Goal: Task Accomplishment & Management: Use online tool/utility

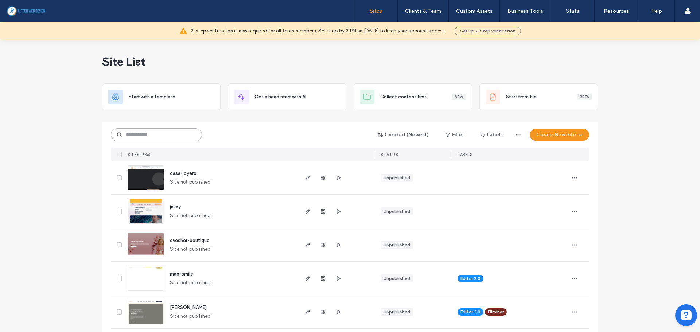
click at [164, 135] on input at bounding box center [156, 134] width 91 height 13
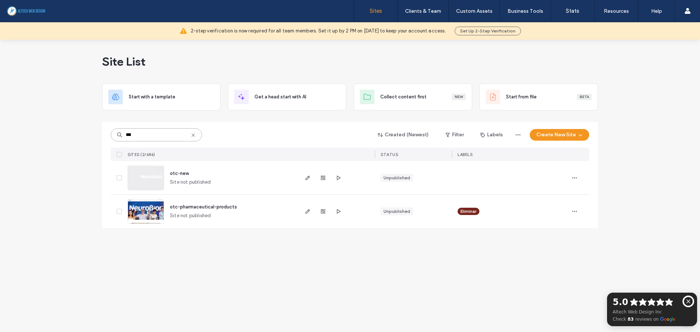
type input "***"
click at [689, 296] on circle "Hide google reviews" at bounding box center [688, 301] width 10 height 10
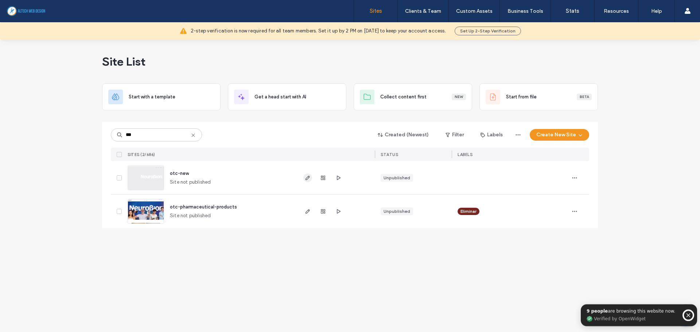
click at [309, 177] on use "button" at bounding box center [307, 178] width 4 height 4
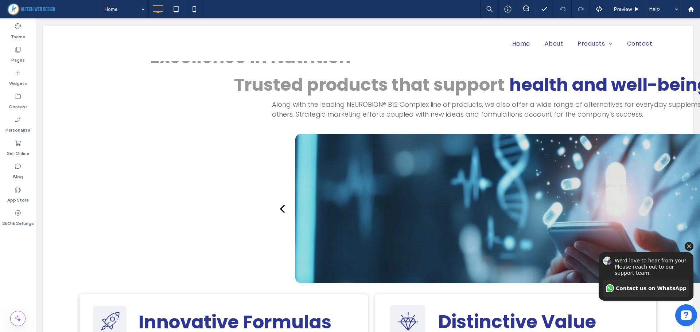
scroll to position [364, 0]
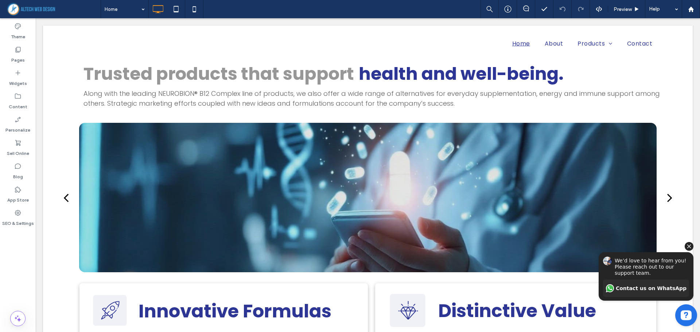
click at [689, 246] on icon "Hide invitation" at bounding box center [689, 246] width 4 height 4
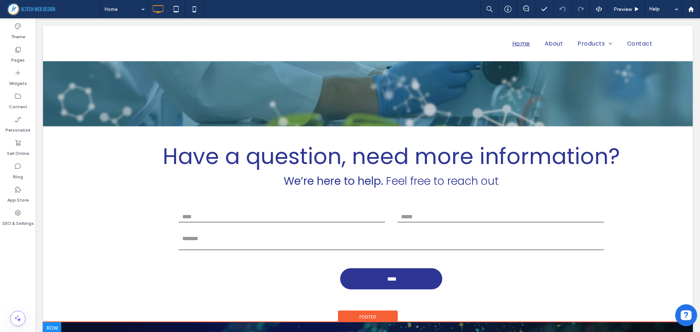
scroll to position [1842, 0]
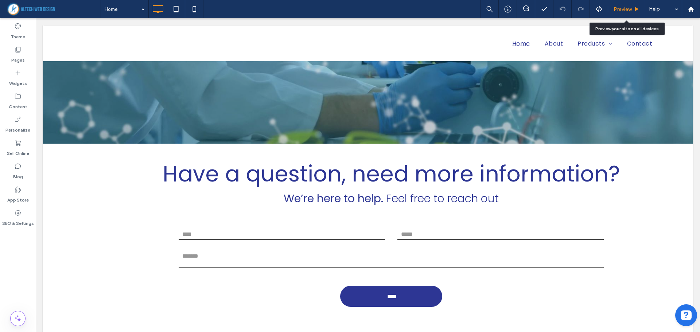
click at [625, 4] on div "Preview" at bounding box center [626, 9] width 37 height 18
click at [621, 11] on span "Preview" at bounding box center [622, 9] width 18 height 6
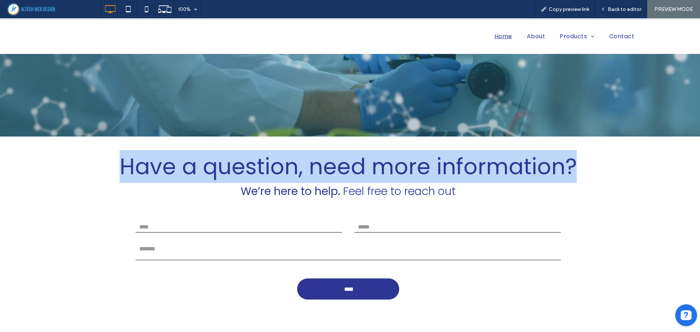
drag, startPoint x: 117, startPoint y: 169, endPoint x: 578, endPoint y: 170, distance: 461.7
click at [578, 170] on p "Have a question, need more information? We’re here to help. Feel free to reach …" at bounding box center [348, 175] width 511 height 50
copy span "Have a question, need more information?"
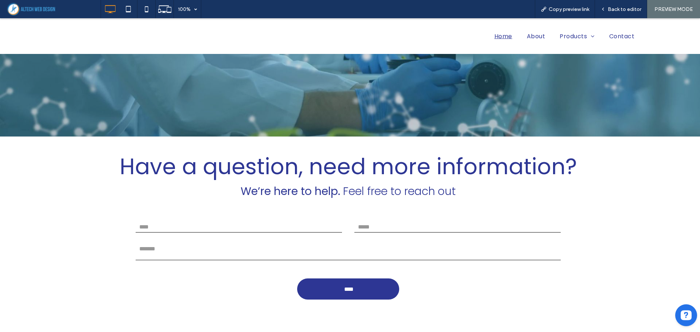
click at [223, 190] on p "Have a question, need more information? We’re here to help. Feel free to reach …" at bounding box center [348, 175] width 511 height 50
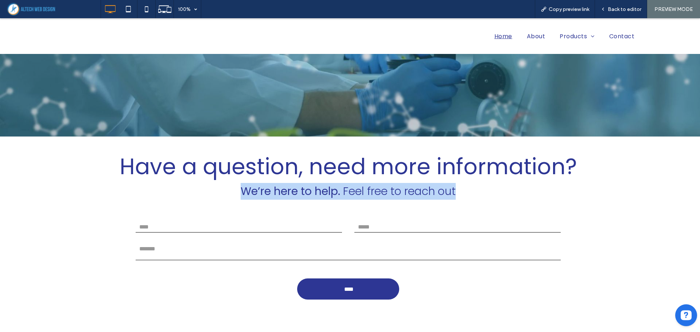
drag, startPoint x: 228, startPoint y: 190, endPoint x: 488, endPoint y: 194, distance: 260.2
click at [488, 194] on p "Have a question, need more information? We’re here to help. Feel free to reach …" at bounding box center [348, 175] width 511 height 50
copy p "We’re here to help. Feel free to reach out"
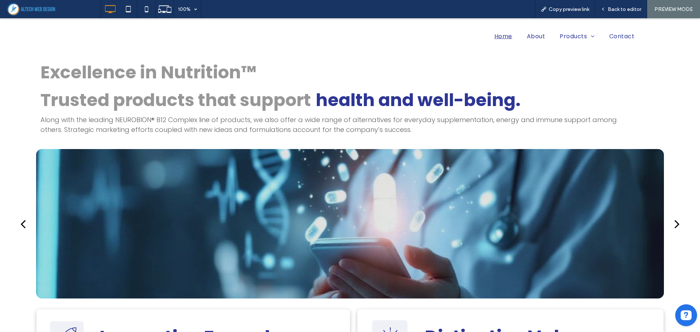
scroll to position [328, 0]
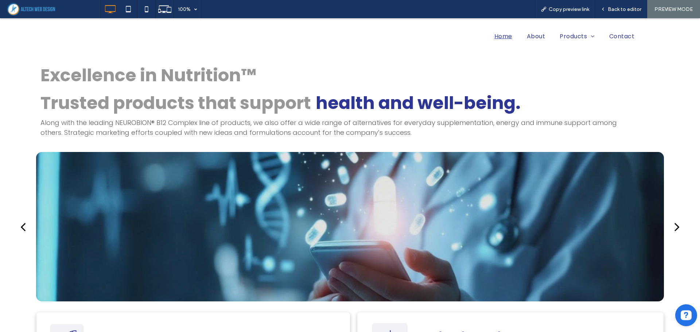
click at [674, 224] on div "next" at bounding box center [676, 226] width 5 height 15
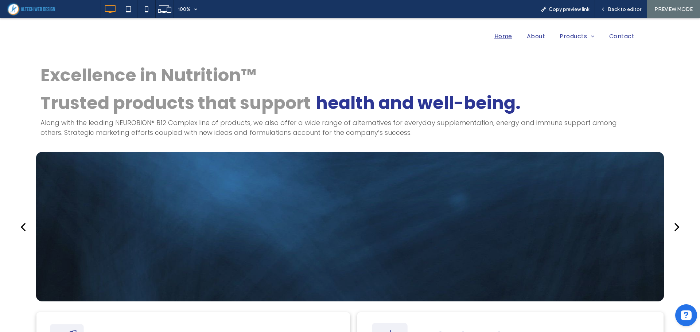
click at [674, 224] on div "next" at bounding box center [676, 226] width 5 height 15
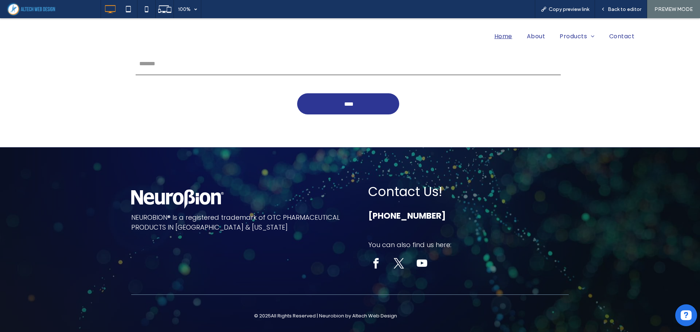
scroll to position [2046, 0]
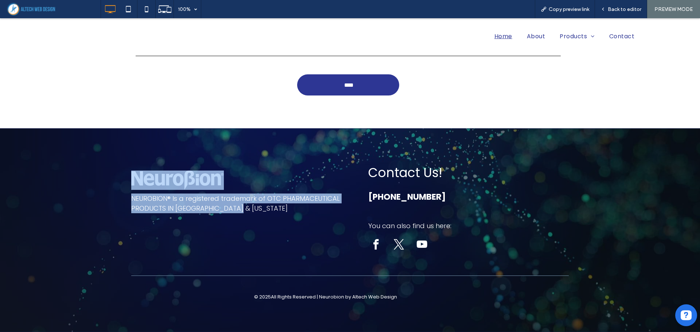
drag, startPoint x: 125, startPoint y: 195, endPoint x: 254, endPoint y: 223, distance: 132.4
click at [254, 223] on div "NEUROBION® Is a registered trademark of OTC PHARMACEUTICAL PRODUCTS IN [GEOGRAP…" at bounding box center [350, 230] width 700 height 204
click at [237, 219] on div "NEUROBION® Is a registered trademark of OTC PHARMACEUTICAL PRODUCTS IN [GEOGRAP…" at bounding box center [240, 206] width 219 height 95
drag, startPoint x: 250, startPoint y: 215, endPoint x: 129, endPoint y: 202, distance: 122.1
click at [131, 202] on div "NEUROBION® Is a registered trademark of OTC PHARMACEUTICAL PRODUCTS IN [GEOGRAP…" at bounding box center [240, 206] width 219 height 95
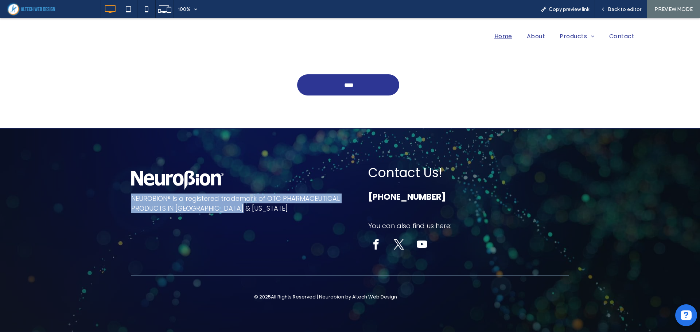
copy span "NEUROBION® Is a registered trademark of OTC PHARMACEUTICAL PRODUCTS IN [GEOGRAP…"
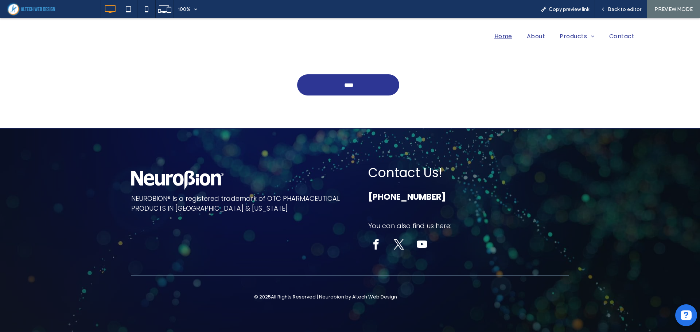
click at [355, 169] on div "Contact Us! [PHONE_NUMBER] You can also find us here: Click To Paste" at bounding box center [459, 206] width 219 height 95
drag, startPoint x: 357, startPoint y: 171, endPoint x: 464, endPoint y: 172, distance: 107.5
click at [464, 172] on div "Contact Us! [PHONE_NUMBER] You can also find us here: Click To Paste" at bounding box center [459, 206] width 219 height 95
copy span "Contact Us!"
drag, startPoint x: 361, startPoint y: 202, endPoint x: 482, endPoint y: 201, distance: 121.4
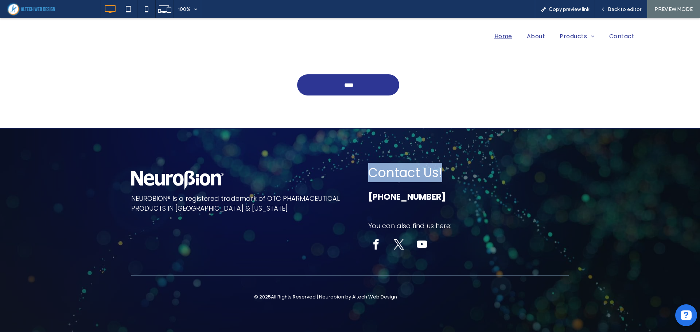
click at [482, 201] on div "Contact Us! [PHONE_NUMBER] You can also find us here: Click To Paste" at bounding box center [459, 206] width 219 height 95
copy span "[PHONE_NUMBER]"
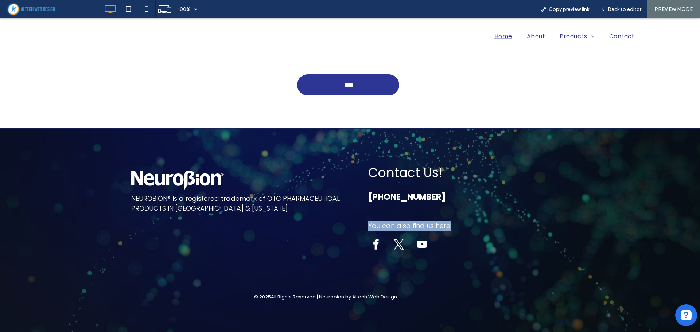
drag, startPoint x: 363, startPoint y: 226, endPoint x: 499, endPoint y: 228, distance: 135.6
click at [499, 228] on div "Contact Us! [PHONE_NUMBER] You can also find us here: Click To Paste" at bounding box center [459, 206] width 219 height 95
copy span "You can also find us here:"
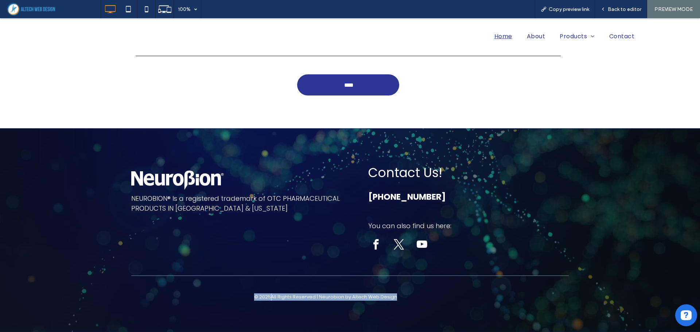
drag, startPoint x: 242, startPoint y: 297, endPoint x: 410, endPoint y: 298, distance: 168.0
click at [410, 298] on div "© 2025 All Rights Reserved | Neurobion by Altech Web Design" at bounding box center [325, 296] width 388 height 7
copy div "© 2025 All Rights Reserved | Neurobion by Altech Web Design"
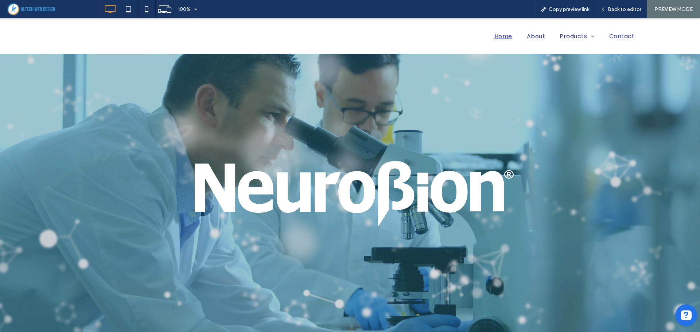
scroll to position [1572, 0]
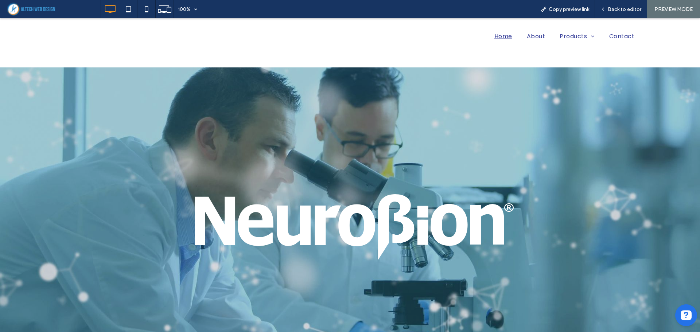
drag, startPoint x: 351, startPoint y: 113, endPoint x: 353, endPoint y: 116, distance: 4.2
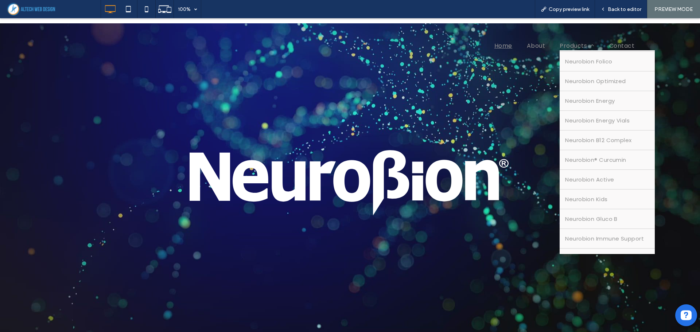
scroll to position [0, 0]
click at [578, 60] on span "Neurobion Classic Formula" at bounding box center [602, 60] width 75 height 8
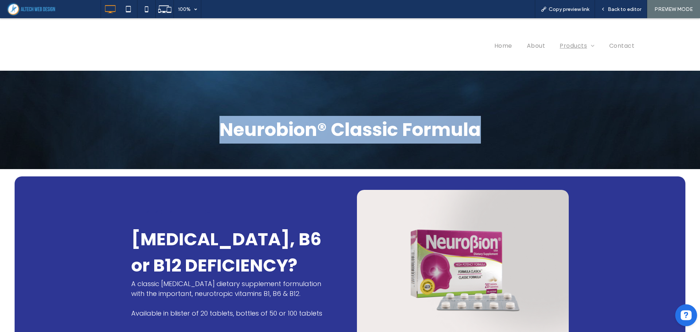
drag, startPoint x: 220, startPoint y: 128, endPoint x: 502, endPoint y: 126, distance: 281.7
click at [502, 126] on h1 "Neurobion® Classic Formula" at bounding box center [349, 130] width 437 height 28
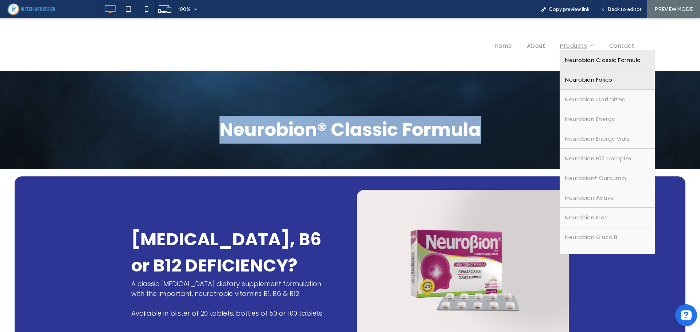
click at [581, 80] on span "Neurobion Folico" at bounding box center [588, 79] width 47 height 8
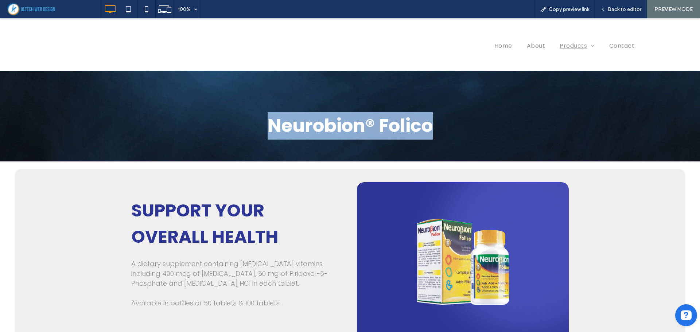
click at [467, 117] on h1 "Neurobion® Folico" at bounding box center [349, 126] width 437 height 28
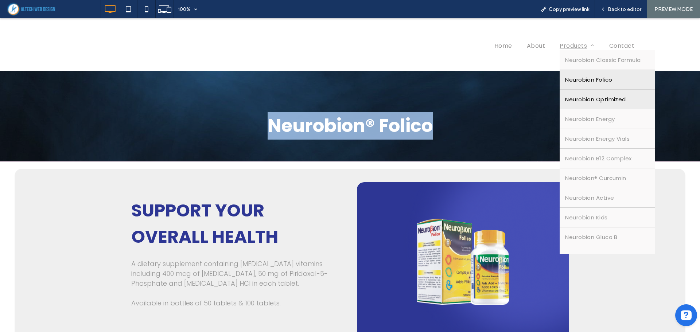
click at [586, 101] on span "Neurobion Optimized" at bounding box center [595, 99] width 61 height 8
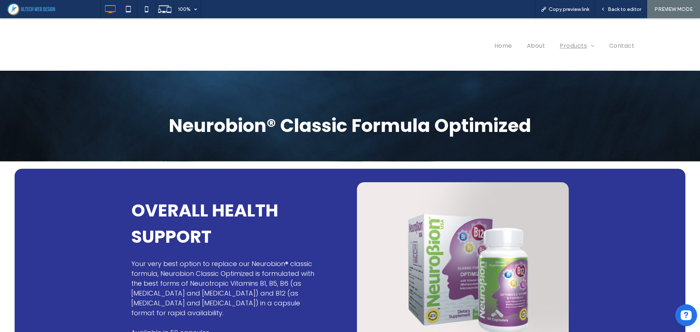
drag, startPoint x: 328, startPoint y: 122, endPoint x: 566, endPoint y: 121, distance: 238.7
click at [566, 121] on div "Neurobion® Classic Formula Optimized Click To Paste Row + Add Section" at bounding box center [350, 116] width 700 height 91
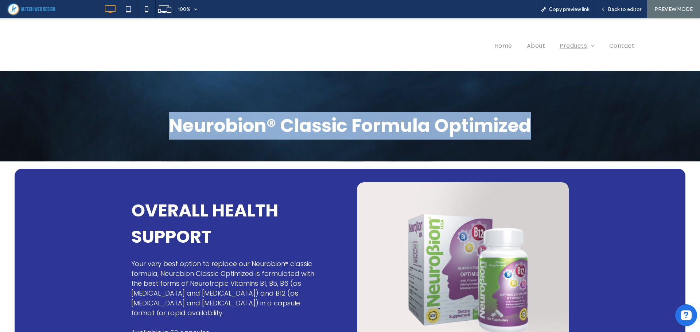
click at [529, 124] on h1 "Neurobion® Classic Formula Optimized" at bounding box center [349, 126] width 437 height 28
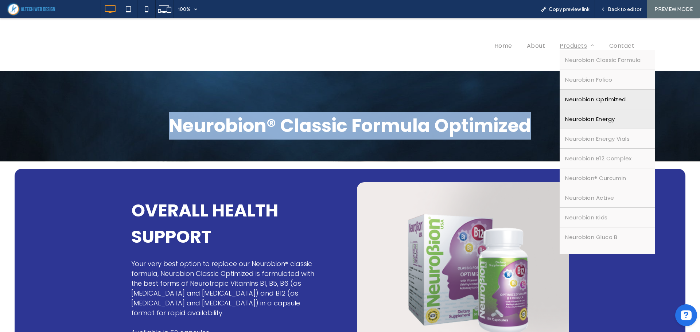
click at [592, 116] on span "Neurobion Energy" at bounding box center [590, 119] width 50 height 8
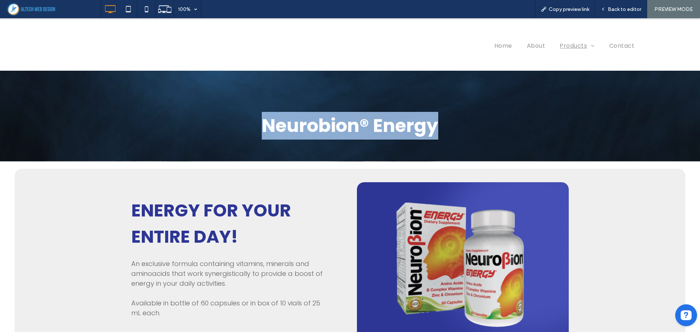
drag, startPoint x: 263, startPoint y: 134, endPoint x: 441, endPoint y: 130, distance: 177.2
click at [441, 130] on h1 "Neurobion® Energy" at bounding box center [349, 126] width 437 height 28
copy span "Neurobion® Energy"
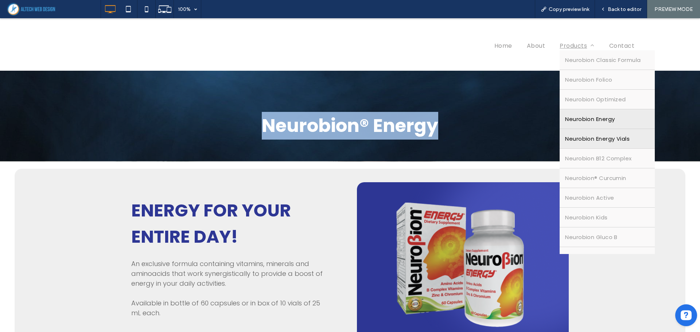
click at [586, 136] on span "Neurobion Energy Vials" at bounding box center [597, 138] width 65 height 8
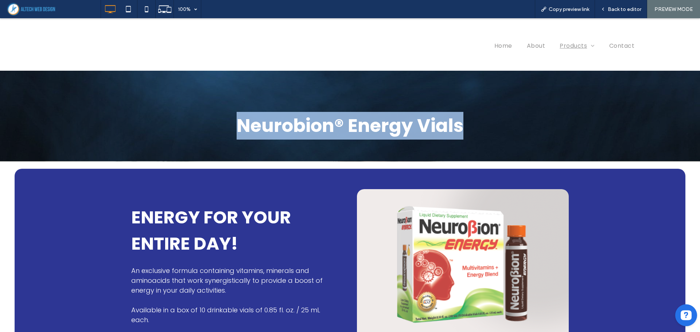
drag, startPoint x: 236, startPoint y: 130, endPoint x: 468, endPoint y: 130, distance: 231.4
click at [468, 130] on h1 "Neurobion® Energy Vials" at bounding box center [349, 126] width 437 height 28
copy span "Neurobion® Energy Vials"
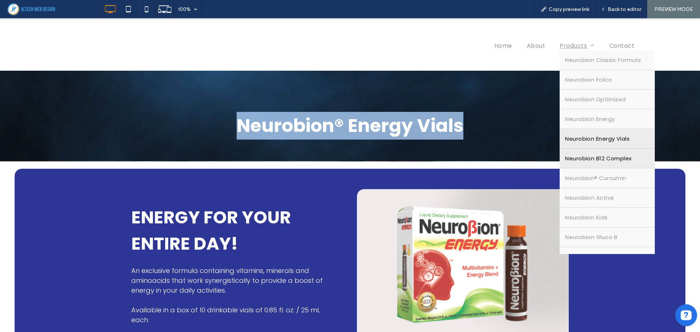
click at [574, 160] on span "Neurobion B12 Complex" at bounding box center [598, 158] width 66 height 8
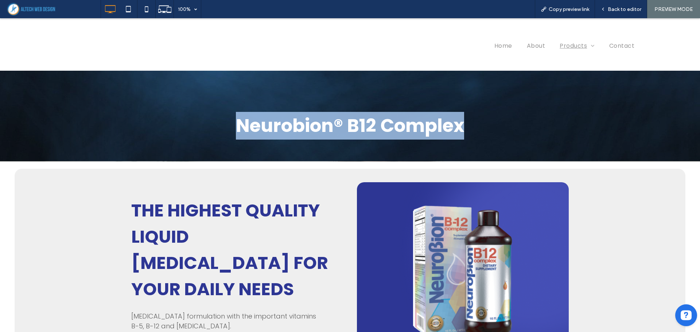
drag, startPoint x: 261, startPoint y: 129, endPoint x: 467, endPoint y: 128, distance: 206.3
click at [467, 128] on h1 "Neurobion® B12 Complex" at bounding box center [349, 126] width 437 height 28
copy span "Neurobion® B12 Complex"
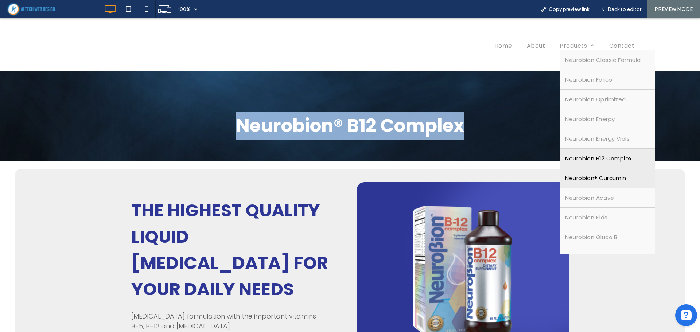
drag, startPoint x: 581, startPoint y: 177, endPoint x: 575, endPoint y: 192, distance: 16.1
click at [581, 177] on span "Neurobion® Curcumin" at bounding box center [595, 178] width 61 height 8
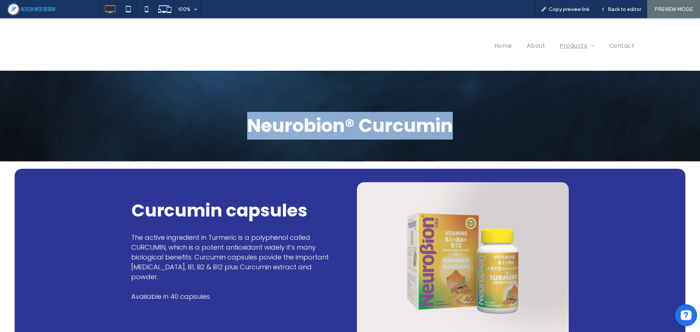
drag, startPoint x: 239, startPoint y: 131, endPoint x: 473, endPoint y: 131, distance: 234.3
click at [473, 131] on h1 "Neurobion® Curcumin" at bounding box center [349, 126] width 437 height 28
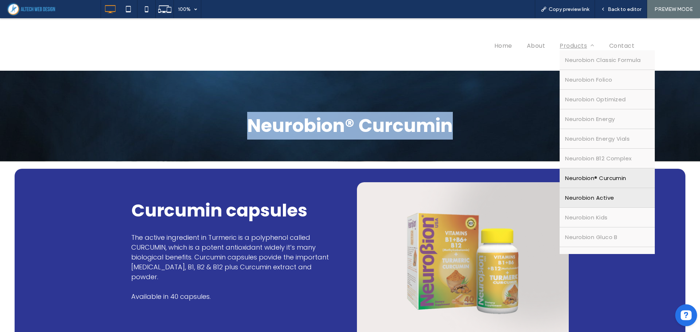
click at [583, 197] on span "Neurobion Active" at bounding box center [589, 198] width 49 height 8
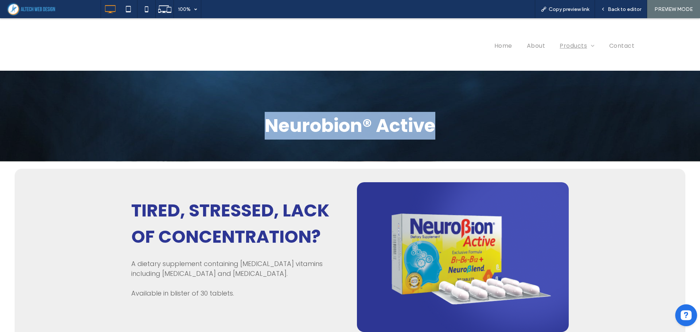
drag, startPoint x: 263, startPoint y: 129, endPoint x: 442, endPoint y: 123, distance: 178.7
click at [442, 123] on h1 "Neurobion® Active" at bounding box center [349, 126] width 437 height 28
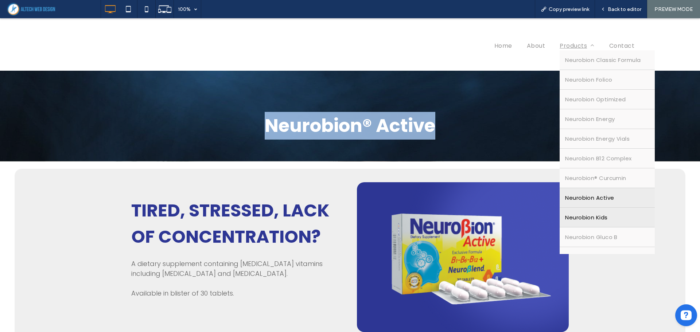
click at [586, 216] on span "Neurobion Kids" at bounding box center [586, 217] width 42 height 8
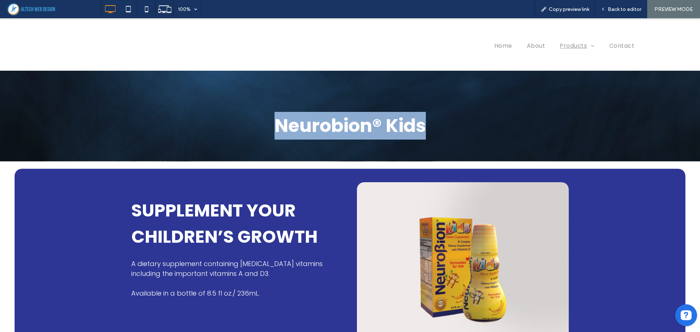
drag, startPoint x: 257, startPoint y: 126, endPoint x: 421, endPoint y: 124, distance: 163.3
click at [421, 124] on h1 "Neurobion® Kids" at bounding box center [349, 126] width 437 height 28
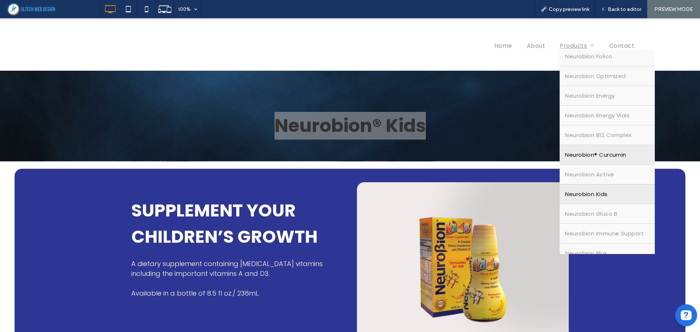
scroll to position [73, 0]
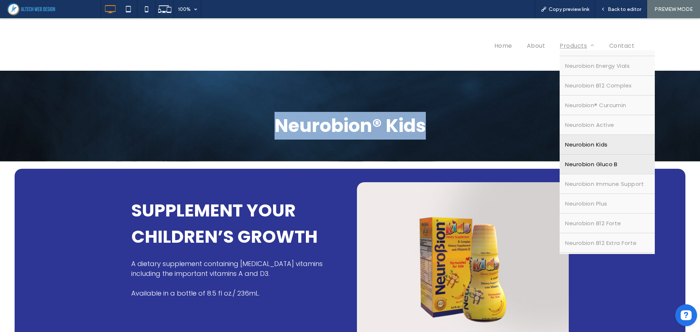
click at [593, 167] on span "Neurobion Gluco B" at bounding box center [591, 164] width 52 height 8
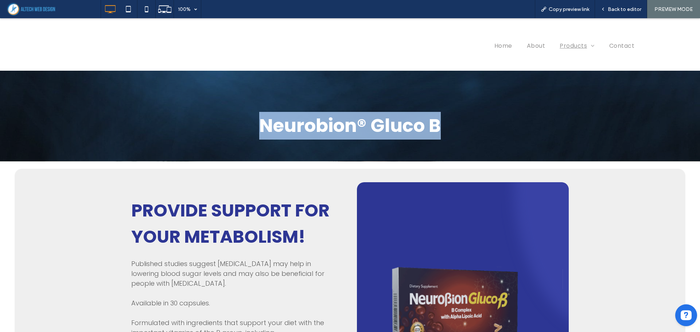
drag, startPoint x: 229, startPoint y: 128, endPoint x: 486, endPoint y: 127, distance: 256.6
click at [486, 127] on h1 "Neurobion® Gluco B" at bounding box center [349, 126] width 437 height 28
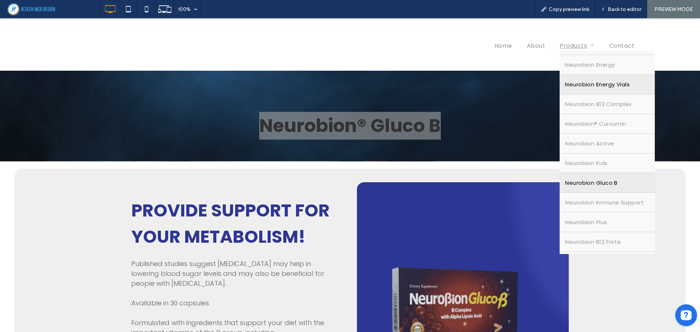
scroll to position [73, 0]
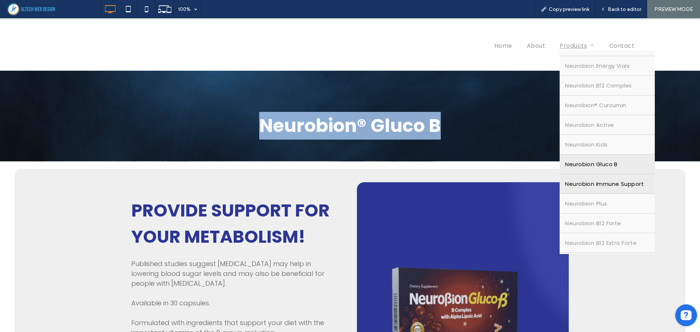
click at [588, 180] on span "Neurobion Immune Support" at bounding box center [604, 184] width 79 height 8
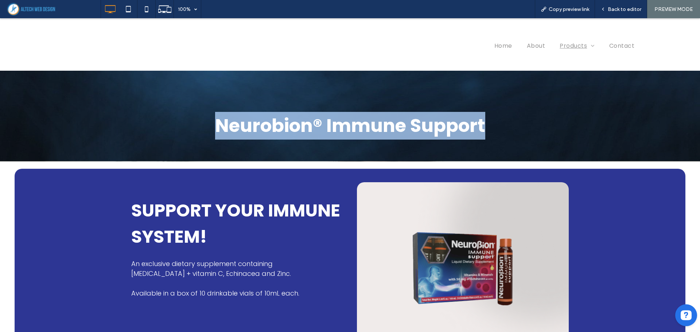
drag, startPoint x: 201, startPoint y: 127, endPoint x: 519, endPoint y: 127, distance: 317.4
click at [519, 127] on h1 "Neurobion® Immune Support" at bounding box center [349, 126] width 437 height 28
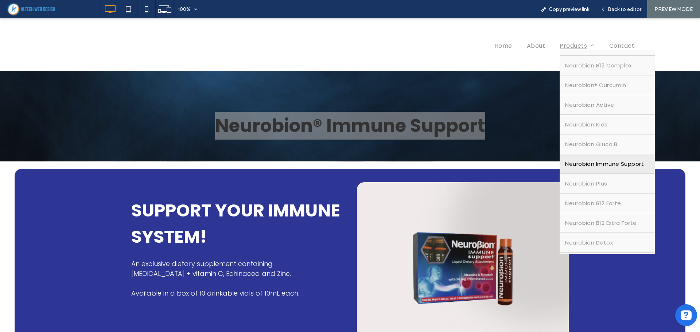
scroll to position [109, 0]
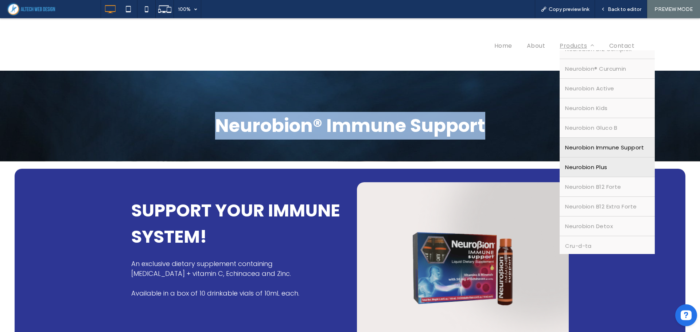
click at [590, 165] on span "Neurobion Plus" at bounding box center [586, 167] width 42 height 8
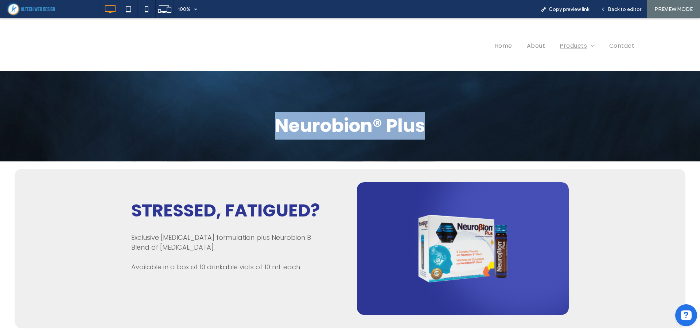
drag, startPoint x: 289, startPoint y: 127, endPoint x: 479, endPoint y: 127, distance: 189.9
click at [479, 127] on h1 "Neurobion® Plus" at bounding box center [349, 126] width 437 height 28
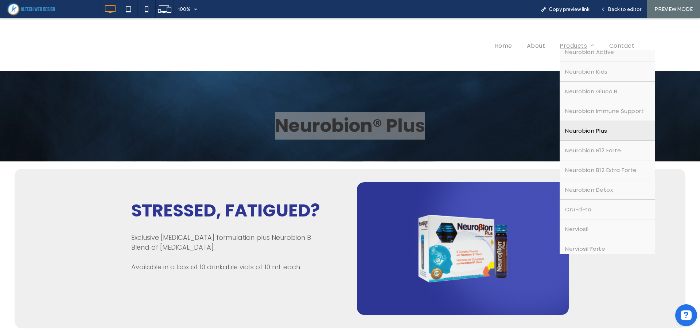
scroll to position [182, 0]
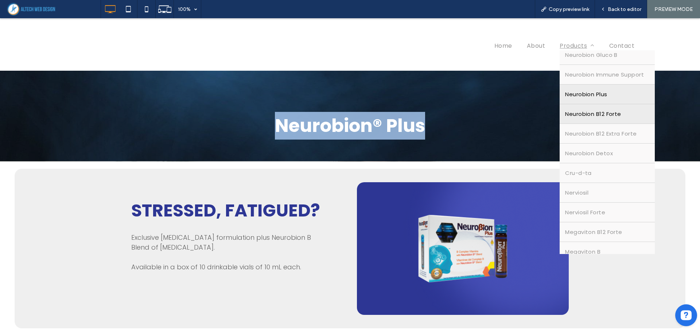
click at [599, 114] on span "Neurobion B12 Forte" at bounding box center [593, 114] width 56 height 8
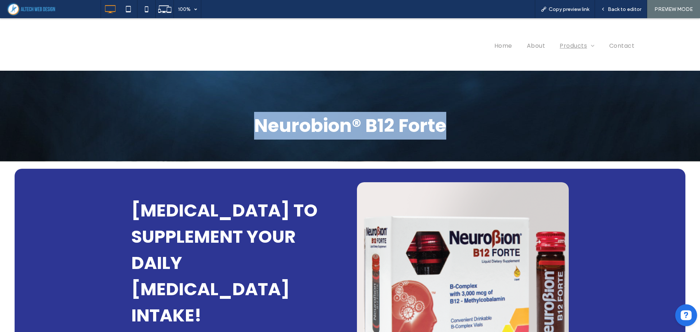
drag, startPoint x: 244, startPoint y: 126, endPoint x: 486, endPoint y: 125, distance: 242.7
click at [486, 125] on h1 "Neurobion® B12 Forte" at bounding box center [349, 126] width 437 height 28
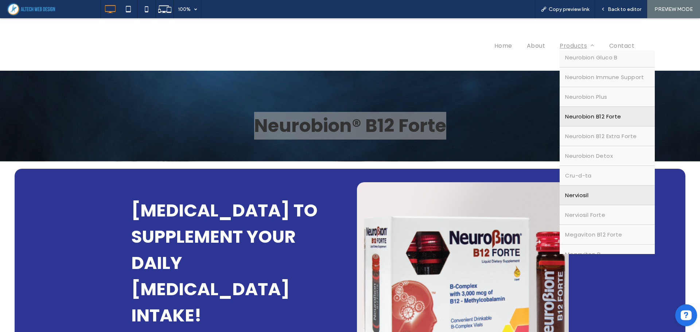
scroll to position [219, 0]
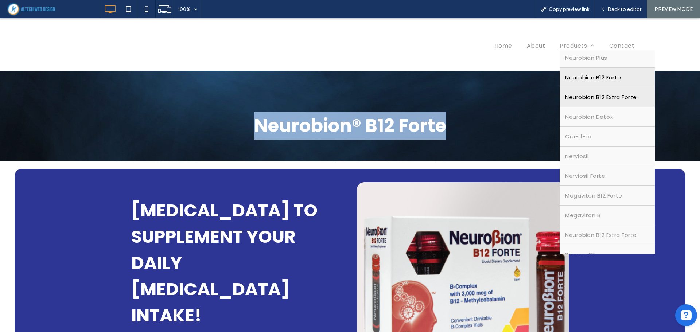
click at [593, 97] on span "Neurobion B12 Extra Forte" at bounding box center [600, 97] width 71 height 8
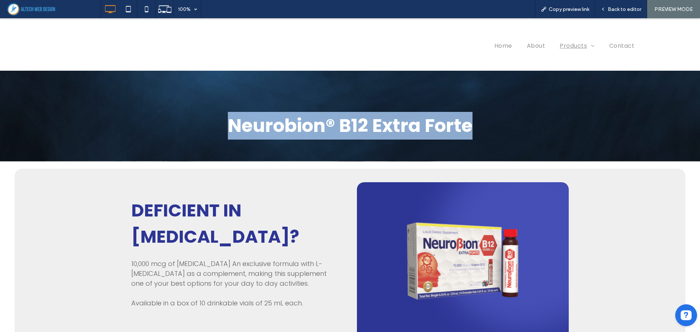
drag, startPoint x: 289, startPoint y: 127, endPoint x: 516, endPoint y: 126, distance: 226.7
click at [516, 126] on h1 "Neurobion® B12 Extra Forte" at bounding box center [349, 126] width 437 height 28
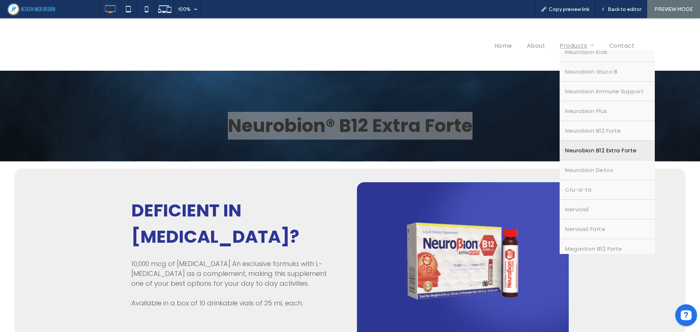
scroll to position [219, 0]
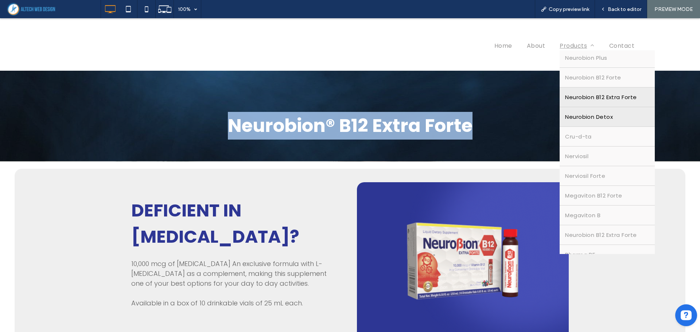
click at [600, 120] on span "Neurobion Detox" at bounding box center [589, 117] width 48 height 8
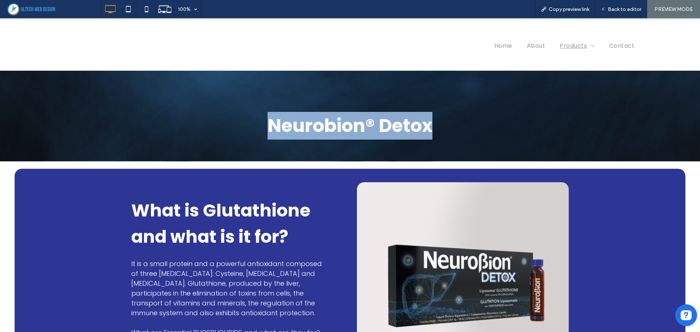
drag, startPoint x: 387, startPoint y: 128, endPoint x: 460, endPoint y: 124, distance: 72.6
click at [460, 124] on h1 "Neurobion® Detox" at bounding box center [349, 126] width 437 height 28
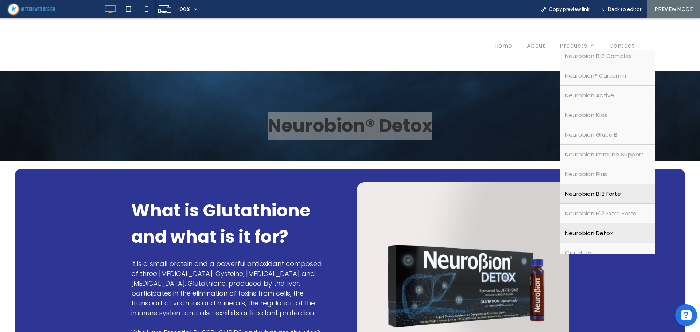
scroll to position [146, 0]
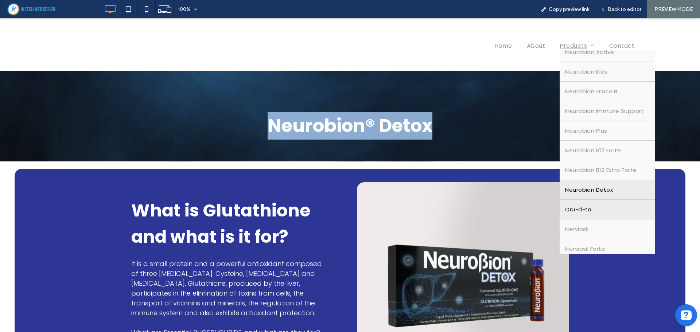
click at [599, 208] on link "Cru-d-ta" at bounding box center [606, 209] width 95 height 19
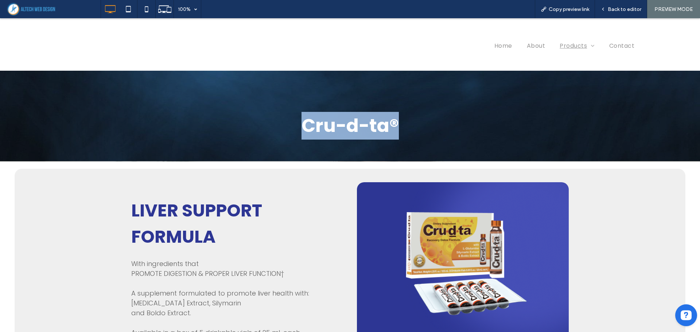
drag, startPoint x: 293, startPoint y: 129, endPoint x: 435, endPoint y: 134, distance: 142.2
click at [435, 134] on h1 "Cru-d-ta®" at bounding box center [349, 126] width 437 height 28
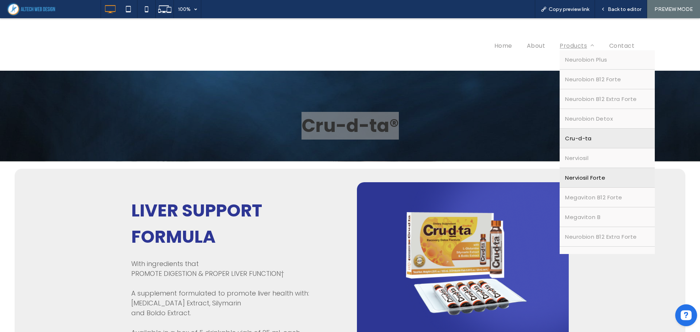
scroll to position [219, 0]
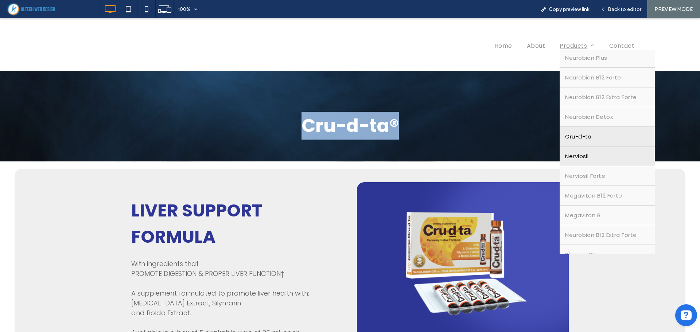
click at [591, 157] on link "Nerviosil" at bounding box center [606, 155] width 95 height 19
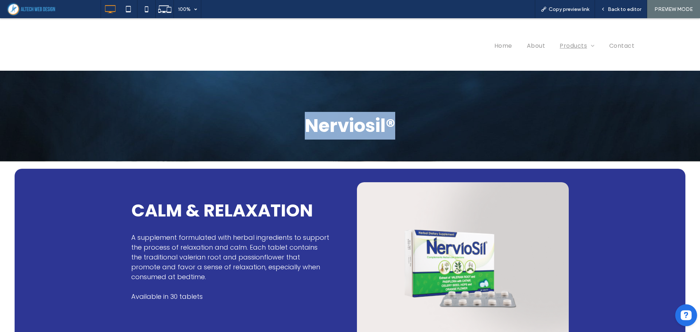
drag, startPoint x: 289, startPoint y: 132, endPoint x: 453, endPoint y: 132, distance: 163.3
click at [453, 132] on h1 "Nerviosil®" at bounding box center [349, 126] width 437 height 28
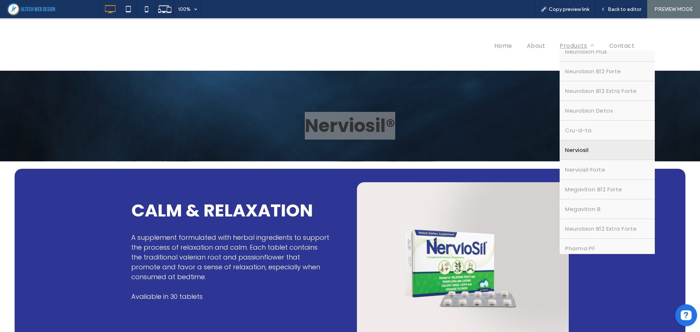
scroll to position [255, 0]
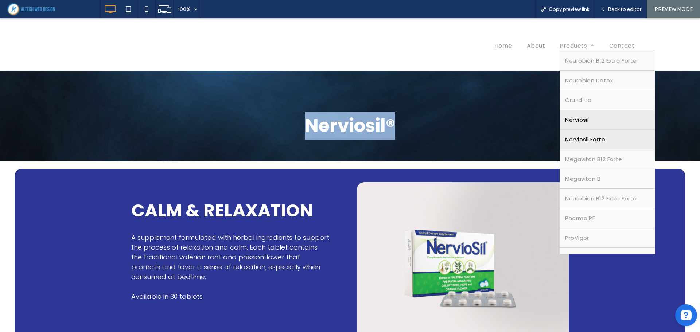
click at [588, 140] on span "Nerviosil Forte" at bounding box center [585, 139] width 40 height 8
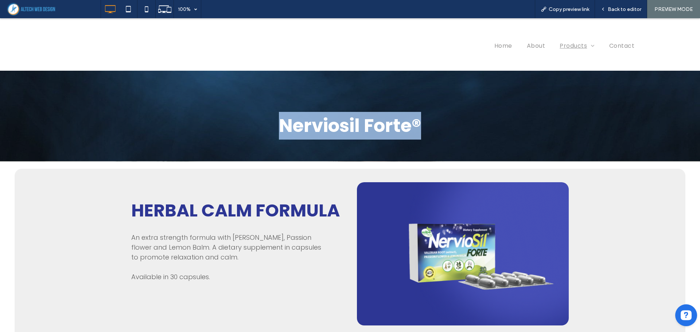
drag, startPoint x: 265, startPoint y: 124, endPoint x: 495, endPoint y: 121, distance: 229.6
click at [495, 121] on h1 "Nerviosil Forte®" at bounding box center [349, 126] width 437 height 28
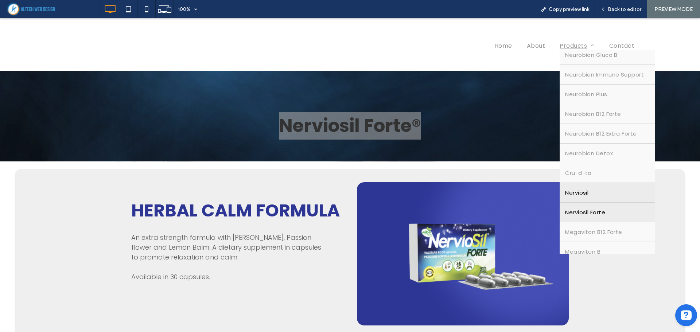
scroll to position [219, 0]
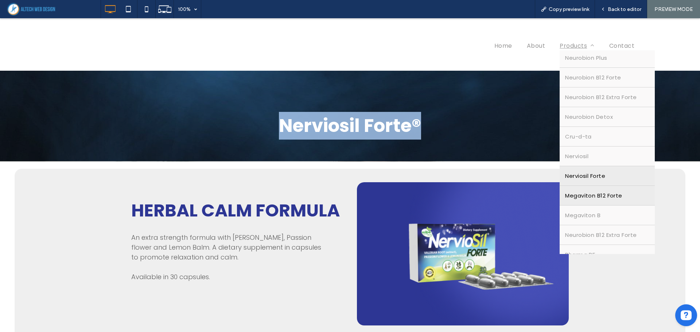
click at [609, 195] on span "Megaviton B12 Forte" at bounding box center [593, 195] width 57 height 8
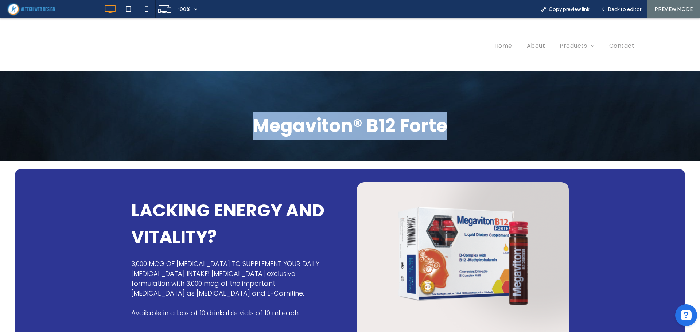
drag, startPoint x: 383, startPoint y: 132, endPoint x: 462, endPoint y: 130, distance: 79.1
click at [462, 130] on h1 "Megaviton® B12 Forte" at bounding box center [349, 126] width 437 height 28
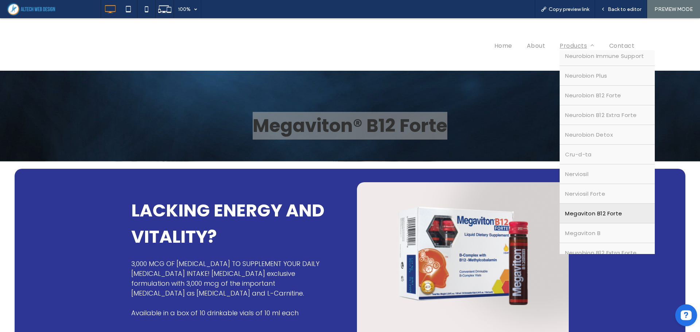
scroll to position [219, 0]
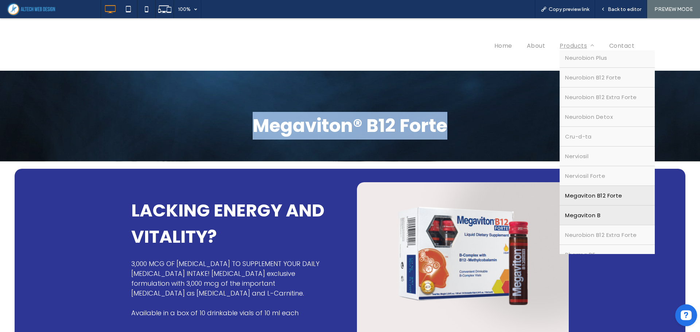
click at [599, 211] on link "Megaviton B" at bounding box center [606, 215] width 95 height 19
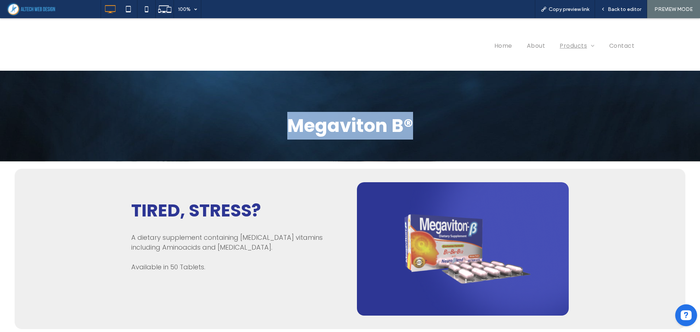
drag, startPoint x: 270, startPoint y: 133, endPoint x: 478, endPoint y: 122, distance: 208.7
click at [478, 122] on h1 "Megaviton B®" at bounding box center [349, 126] width 437 height 28
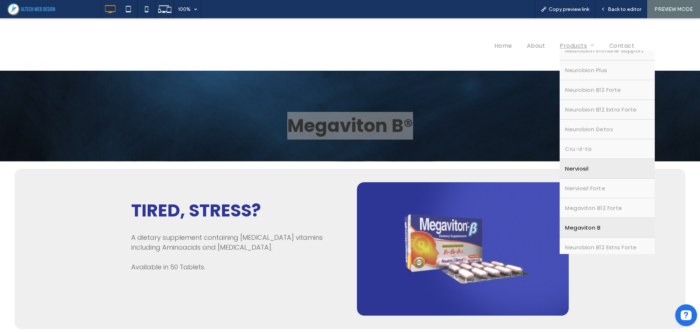
scroll to position [288, 0]
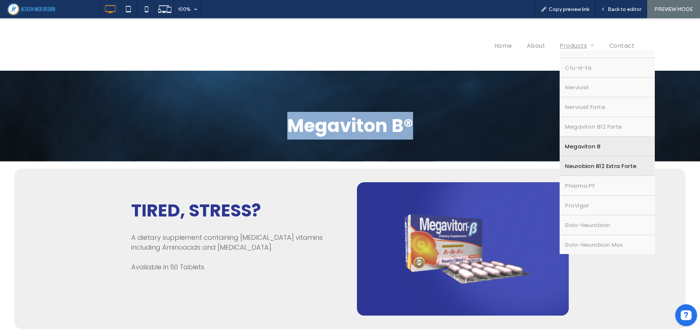
click at [593, 168] on span "Neurobion B12 Extra Forte" at bounding box center [600, 166] width 71 height 8
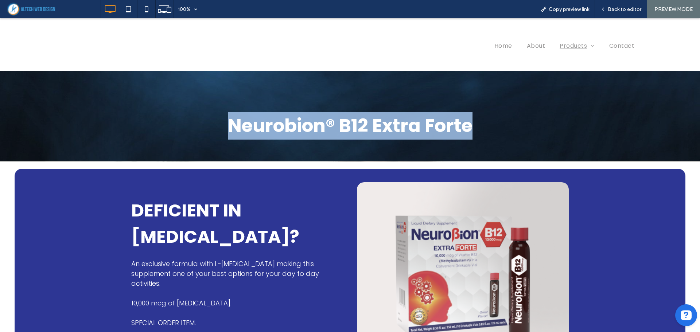
drag, startPoint x: 486, startPoint y: 132, endPoint x: 546, endPoint y: 132, distance: 60.5
click at [546, 132] on h1 "Neurobion® B12 Extra Forte" at bounding box center [349, 126] width 437 height 28
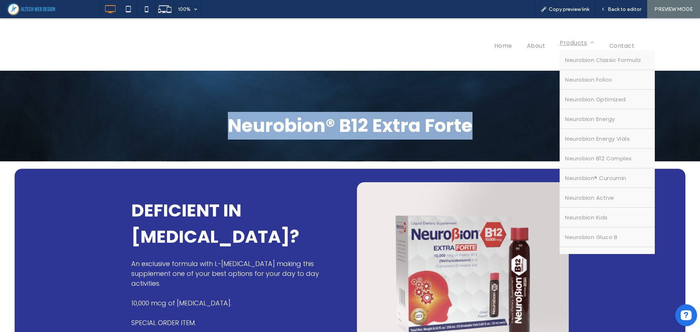
click at [579, 47] on span "Products" at bounding box center [576, 42] width 35 height 9
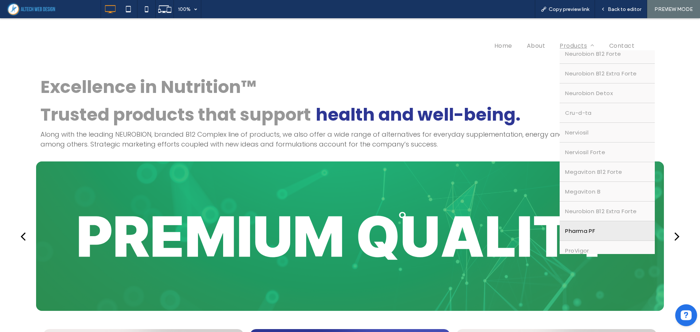
scroll to position [255, 0]
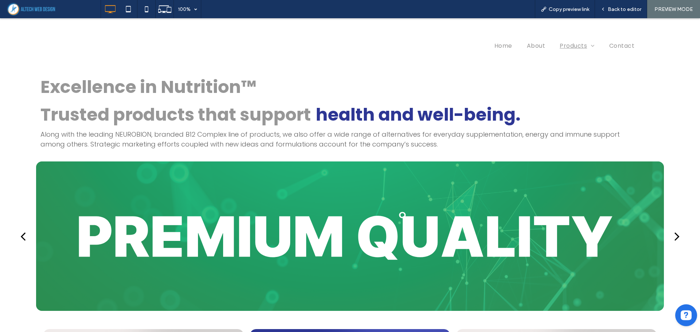
scroll to position [255, 0]
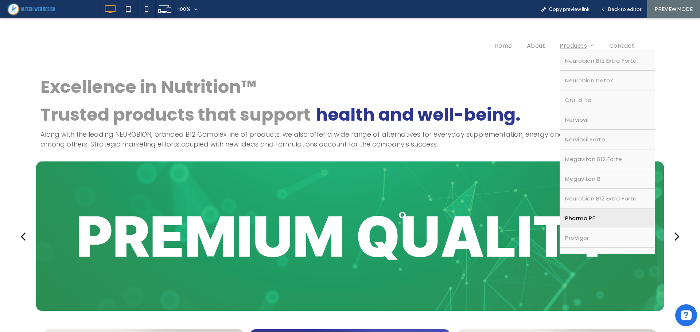
click at [600, 216] on link "Pharma PF" at bounding box center [606, 217] width 95 height 19
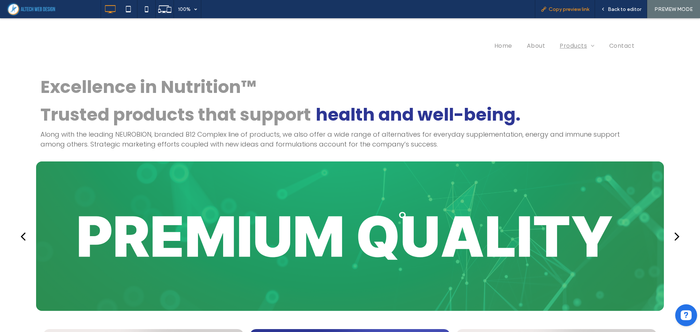
click at [566, 9] on span "Copy preview link" at bounding box center [568, 9] width 40 height 6
click at [613, 15] on div "Back to editor" at bounding box center [621, 9] width 52 height 18
click at [609, 9] on span "Back to editor" at bounding box center [624, 9] width 34 height 6
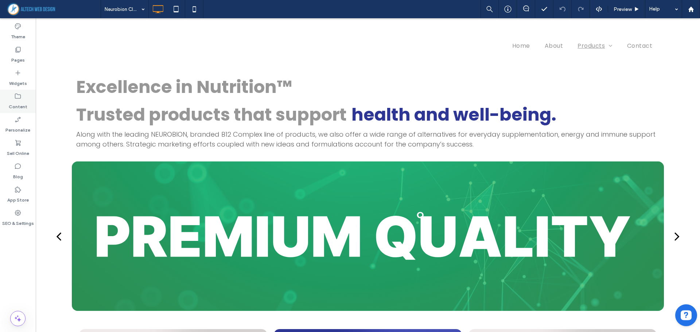
click at [19, 95] on use at bounding box center [18, 96] width 6 height 5
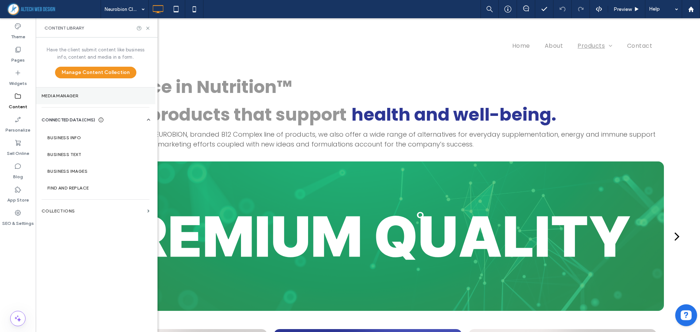
click at [52, 95] on label "Media Manager" at bounding box center [96, 95] width 108 height 5
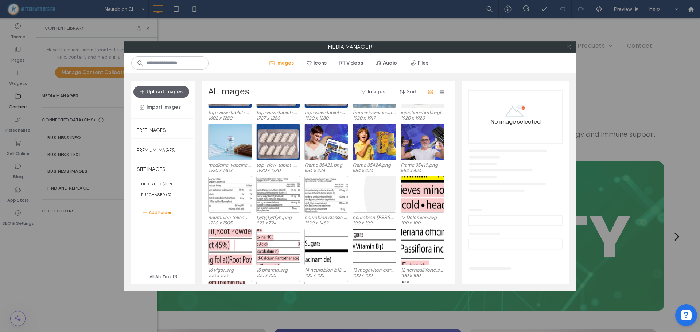
scroll to position [1058, 0]
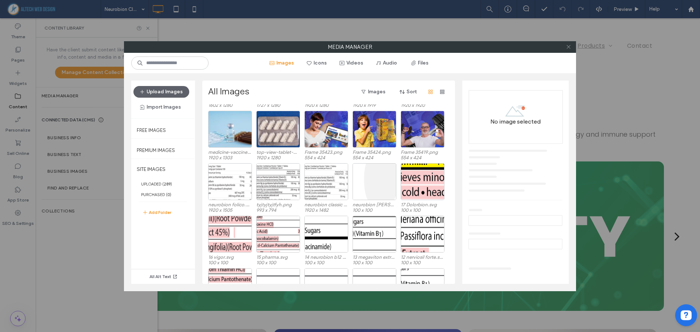
click at [567, 44] on span at bounding box center [568, 47] width 5 height 11
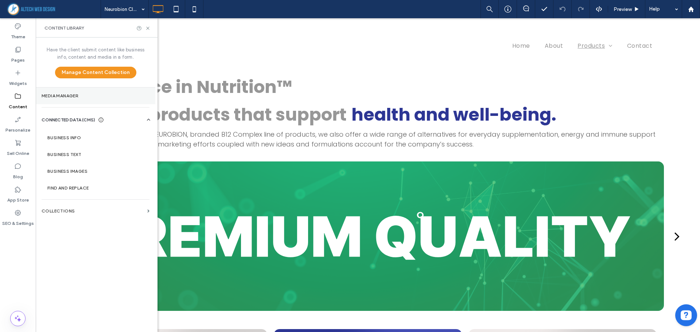
click at [111, 97] on label "Media Manager" at bounding box center [96, 95] width 108 height 5
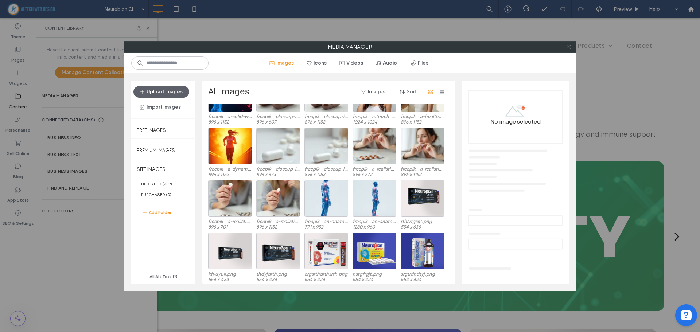
scroll to position [387, 0]
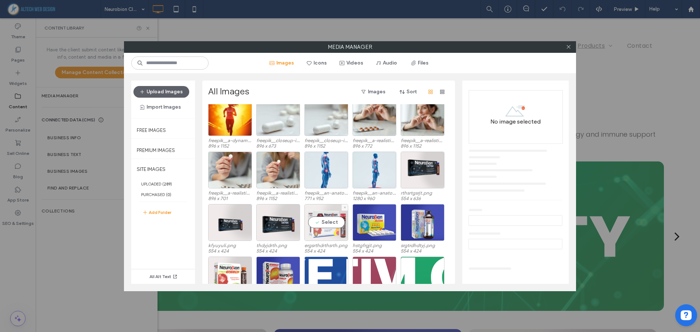
click at [328, 215] on div "Select" at bounding box center [326, 222] width 44 height 37
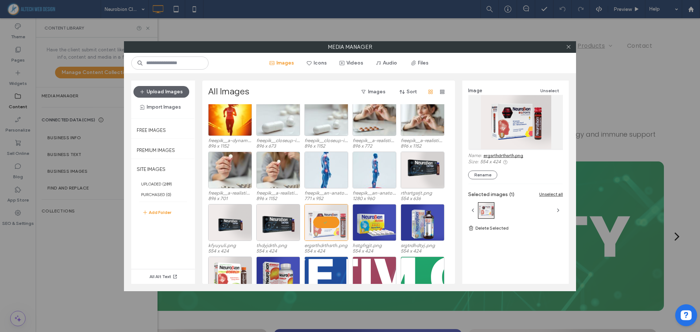
click at [501, 156] on link "ergsrthdrthsrth.png" at bounding box center [503, 155] width 40 height 5
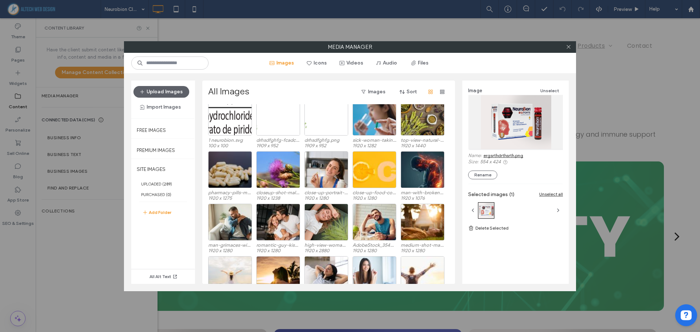
scroll to position [1414, 0]
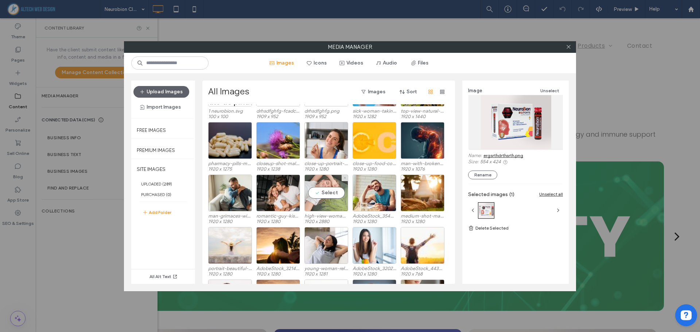
click at [324, 191] on div "Select" at bounding box center [326, 193] width 44 height 37
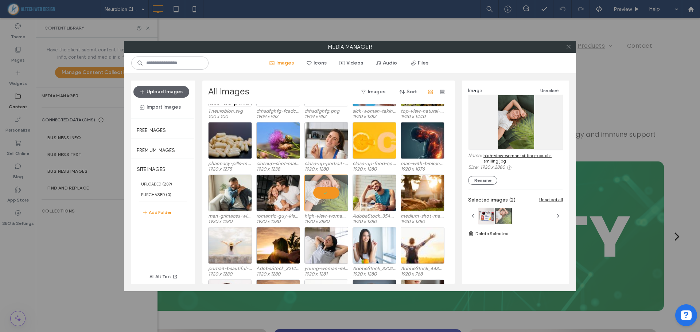
click at [515, 159] on link "high-view-woman-sitting-couch-smiling.jpg" at bounding box center [522, 158] width 79 height 11
click at [566, 48] on icon at bounding box center [568, 46] width 5 height 5
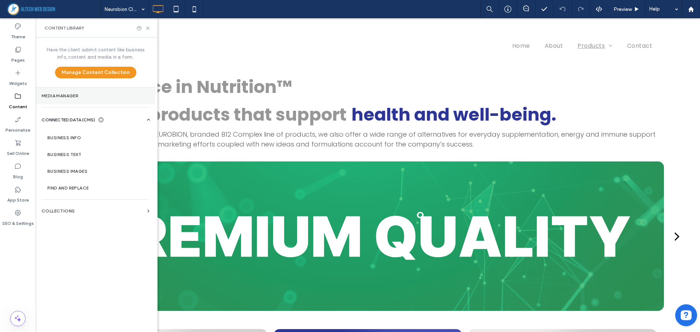
click at [61, 98] on label "Media Manager" at bounding box center [96, 95] width 108 height 5
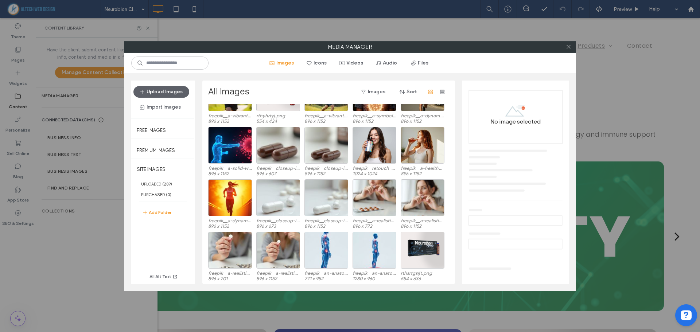
scroll to position [307, 0]
click at [230, 241] on div "Select" at bounding box center [230, 249] width 44 height 37
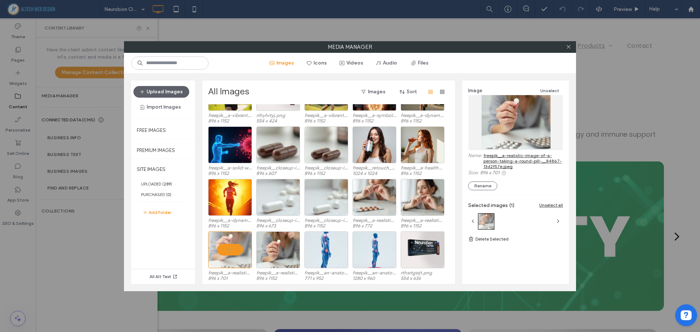
click at [494, 166] on link "freepik__a-realistic-image-of-a-person-taking-a-round-pill-__84867-13d2f57e.jpeg" at bounding box center [522, 161] width 79 height 16
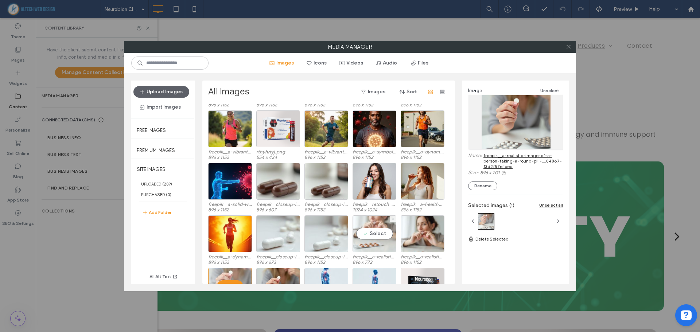
click at [377, 224] on div "Select" at bounding box center [374, 233] width 44 height 37
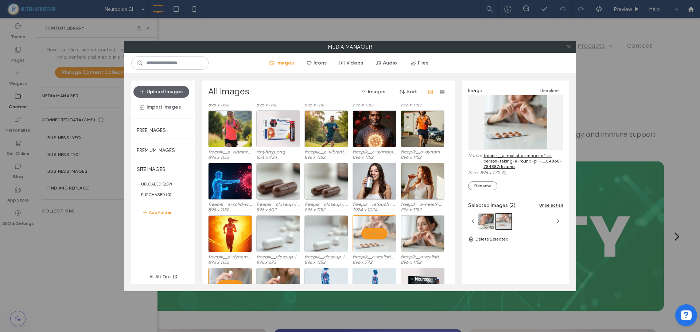
click at [525, 158] on link "freepik__a-realistic-image-of-a-person-taking-a-round-pill-__84868-784887dc.jpeg" at bounding box center [522, 161] width 79 height 16
click at [284, 227] on div "Select" at bounding box center [278, 233] width 44 height 37
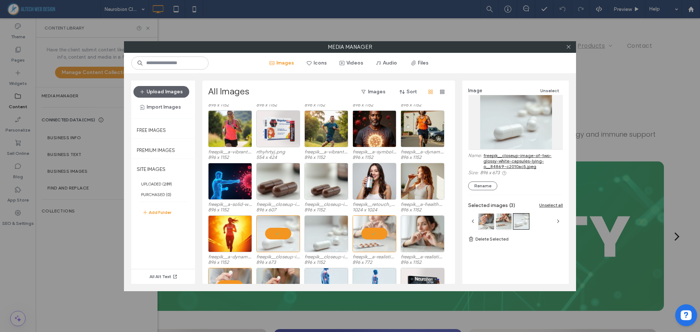
click at [523, 167] on link "freepik__closeup-image-of-two-glossy-white-capsules-lying-o__84869-c2010ac5.jpeg" at bounding box center [522, 161] width 79 height 16
click at [223, 231] on div "Select" at bounding box center [230, 233] width 44 height 37
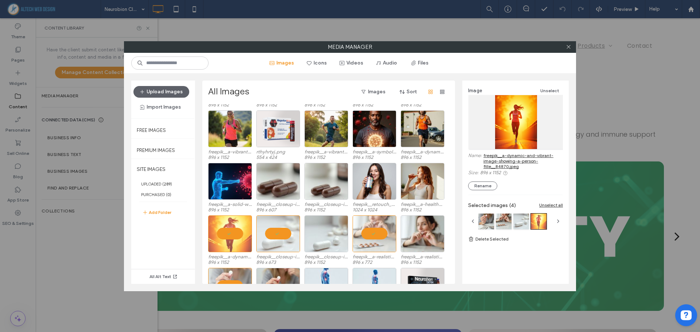
click at [505, 162] on link "freepik__a-dynamic-and-vibrant-image-showing-a-person-fille__84870.jpeg" at bounding box center [522, 161] width 79 height 16
click at [381, 189] on div "Select" at bounding box center [374, 181] width 44 height 37
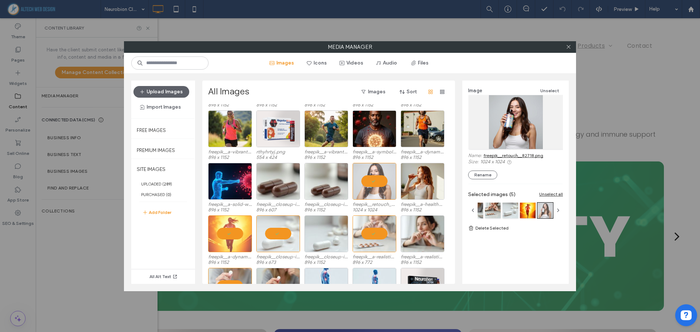
click at [516, 156] on link "freepik__retouch__82718.png" at bounding box center [513, 155] width 60 height 5
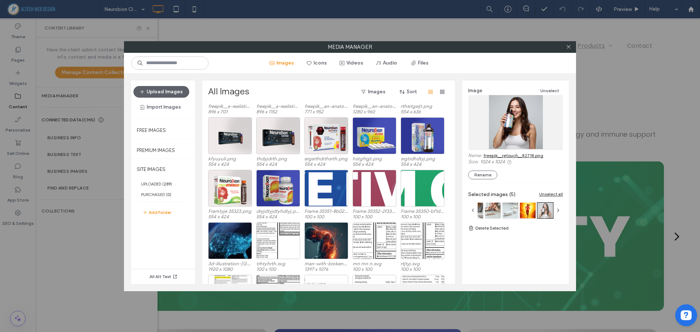
scroll to position [510, 0]
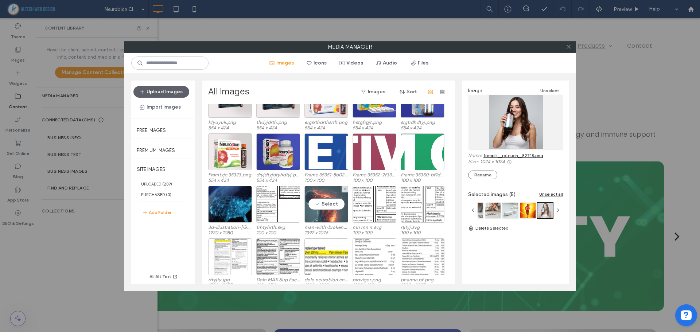
click at [332, 194] on div "Select" at bounding box center [326, 204] width 44 height 37
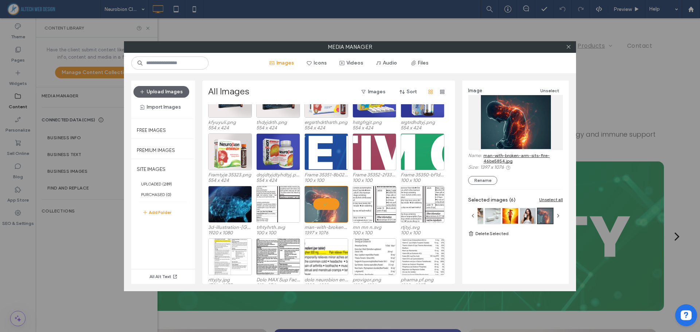
click at [509, 157] on link "man-with-broken-arm-sits-fire-46be5854.jpg" at bounding box center [522, 158] width 79 height 11
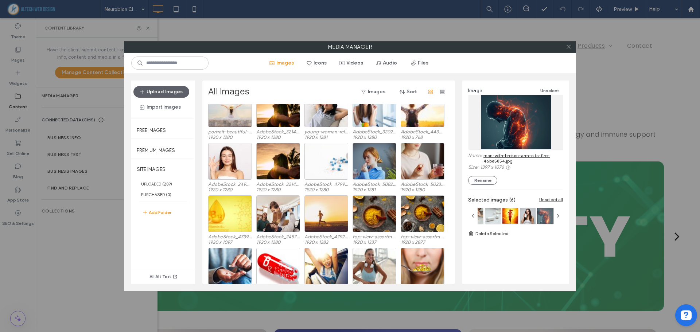
scroll to position [1566, 0]
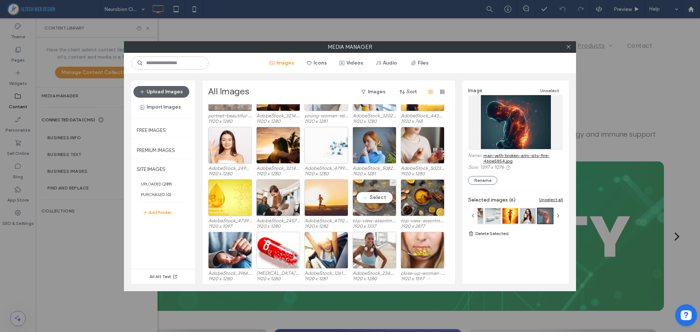
click at [375, 197] on div "Select" at bounding box center [374, 197] width 44 height 37
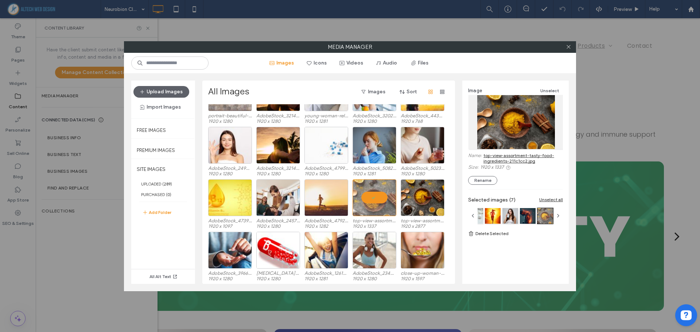
click at [514, 160] on link "top-view-assortment-tasty-food-ingredients-211c1cc2.jpg" at bounding box center [522, 158] width 79 height 11
click at [334, 186] on div "Select" at bounding box center [326, 197] width 44 height 37
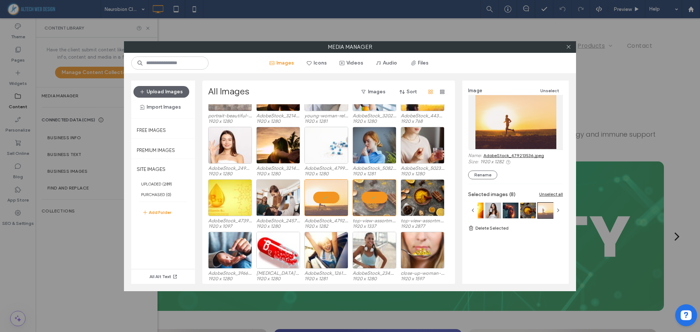
click at [525, 155] on link "AdobeStock_479213536.jpeg" at bounding box center [513, 155] width 60 height 5
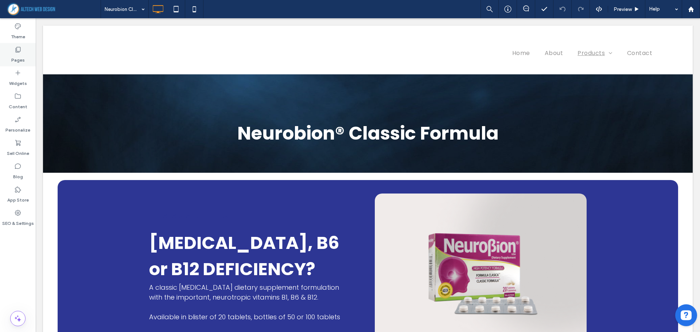
click at [19, 56] on label "Pages" at bounding box center [17, 58] width 13 height 10
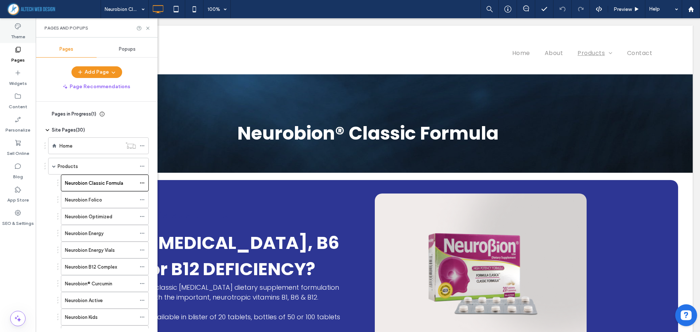
click at [19, 36] on label "Theme" at bounding box center [18, 35] width 14 height 10
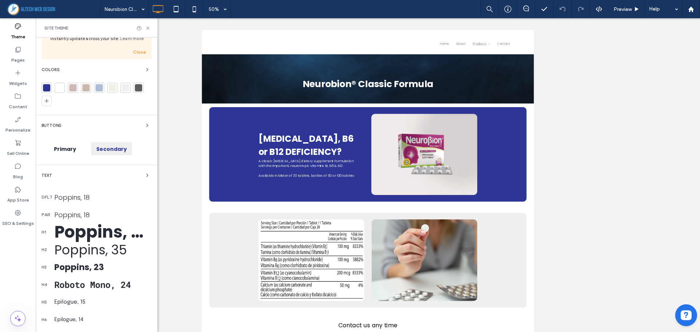
scroll to position [123, 0]
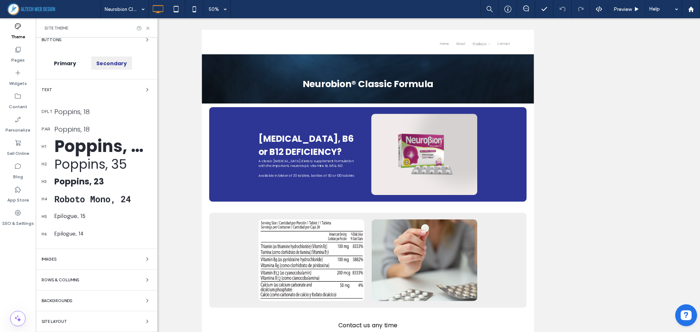
click at [88, 255] on div "Images" at bounding box center [97, 259] width 110 height 9
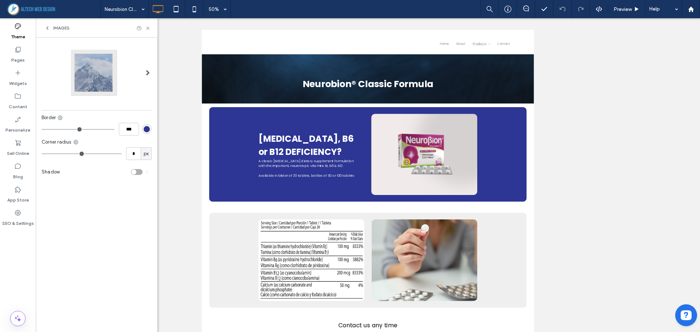
scroll to position [0, 0]
click at [148, 27] on icon at bounding box center [147, 28] width 5 height 5
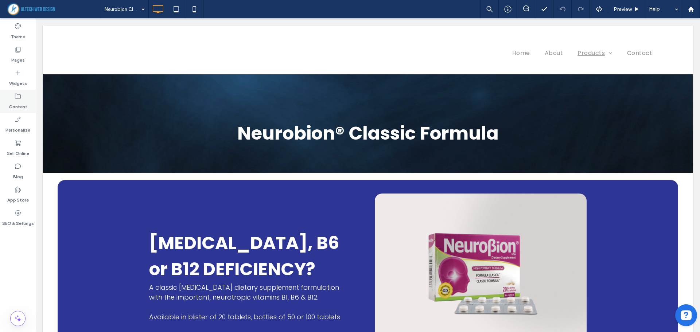
click at [21, 104] on label "Content" at bounding box center [18, 105] width 19 height 10
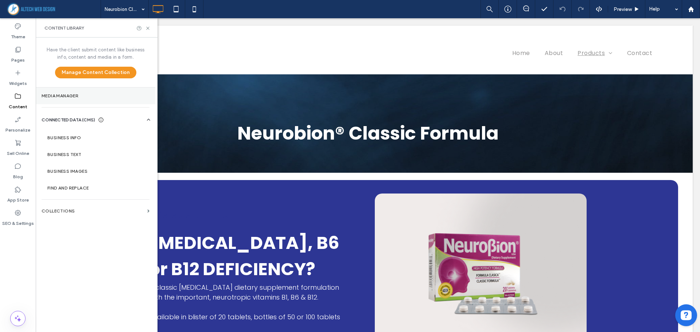
click at [78, 100] on section "Media Manager" at bounding box center [96, 95] width 120 height 17
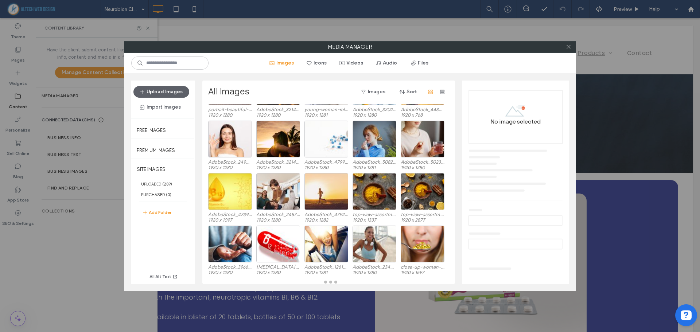
scroll to position [1574, 0]
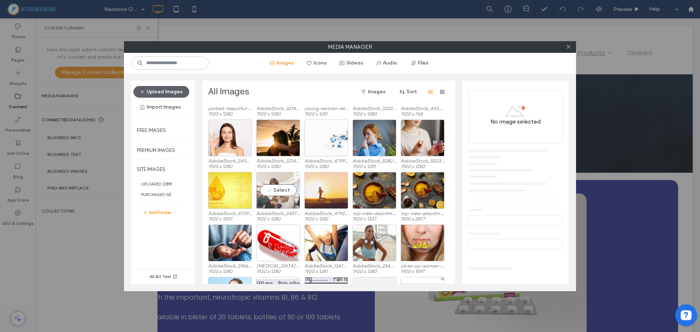
click at [281, 177] on div "Select" at bounding box center [278, 190] width 44 height 37
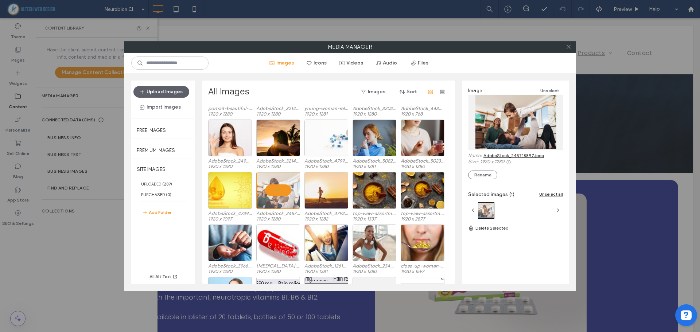
click at [513, 156] on link "AdobeStock_245718897.jpeg" at bounding box center [513, 155] width 61 height 5
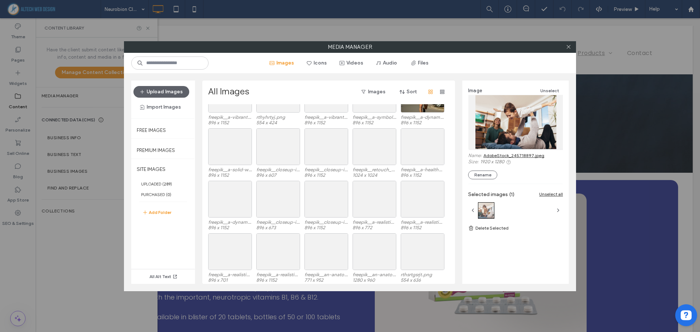
scroll to position [269, 0]
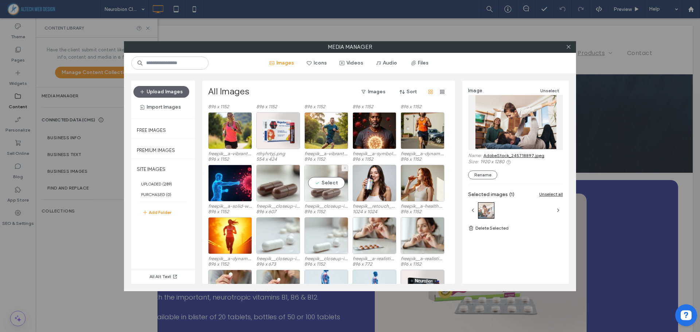
click at [326, 174] on div "Select" at bounding box center [326, 183] width 44 height 37
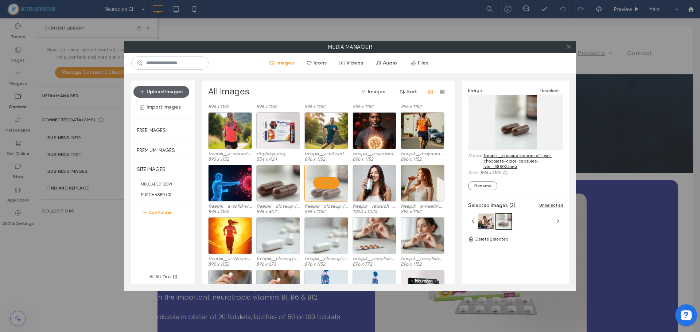
click at [506, 161] on link "freepik__closeup-image-of-two-chocolate-color-capsules-lyin__38802.jpeg" at bounding box center [522, 161] width 79 height 16
click at [236, 177] on div "Select" at bounding box center [230, 183] width 44 height 37
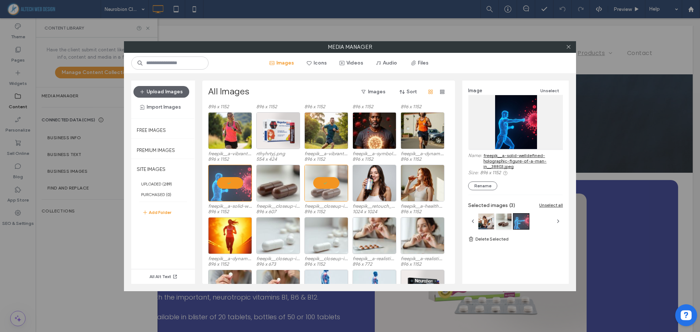
click at [519, 157] on link "freepik__a-solid-welldefined-holographic-figure-of-a-man-in__38803.jpeg" at bounding box center [522, 161] width 79 height 16
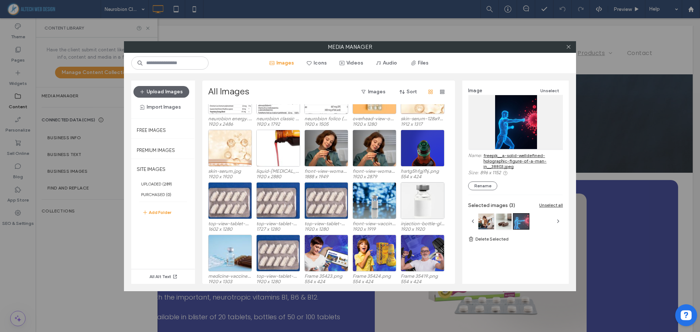
scroll to position [888, 0]
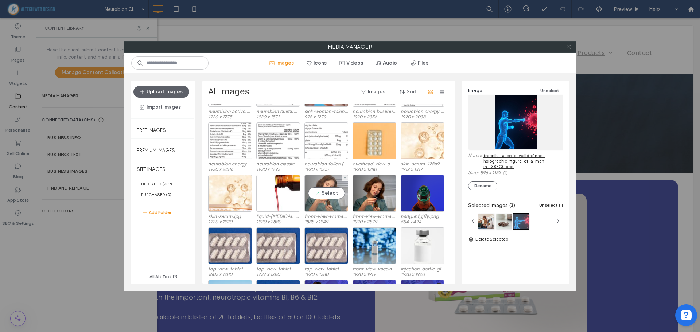
click at [328, 183] on div "Select" at bounding box center [326, 193] width 44 height 37
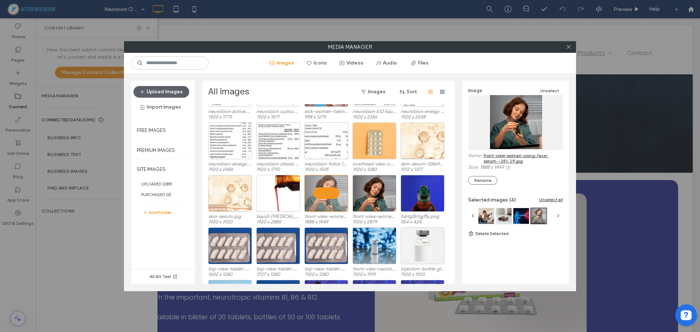
click at [504, 157] on link "front-view-woman-using-face-serum--281-29.jpg" at bounding box center [522, 158] width 79 height 11
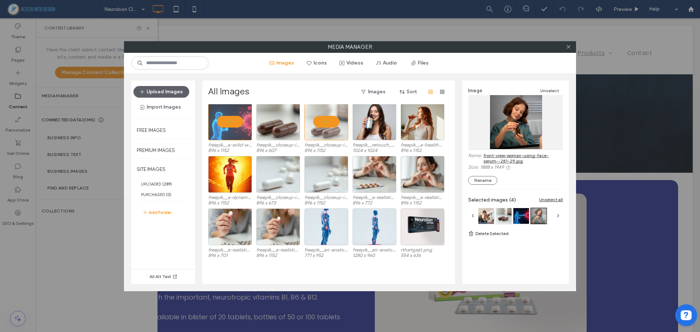
scroll to position [269, 0]
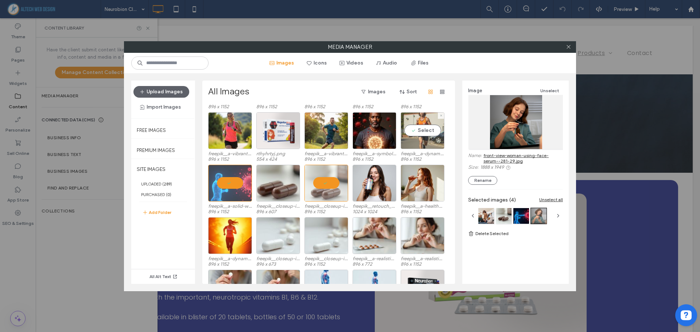
click at [425, 118] on div "Select" at bounding box center [422, 130] width 44 height 37
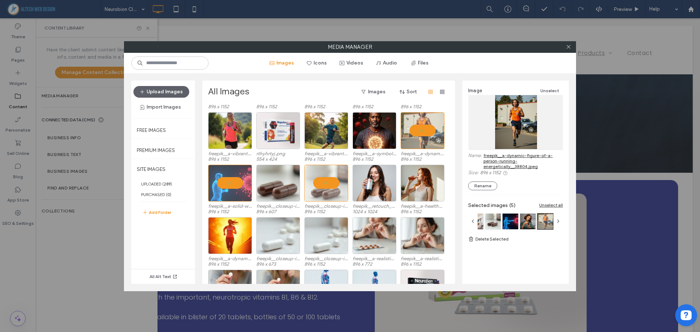
click at [504, 158] on link "freepik__a-dynamic-figure-of-a-person-running-energetically__38804.jpeg" at bounding box center [522, 161] width 79 height 16
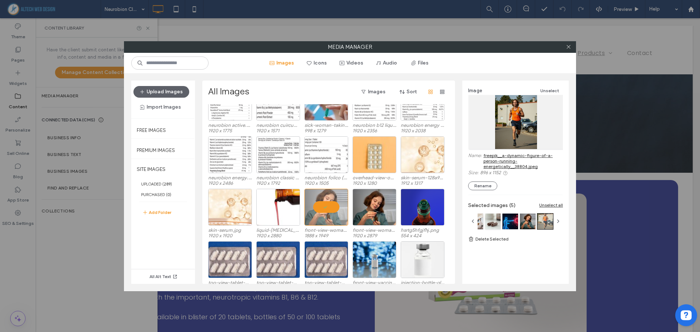
scroll to position [911, 0]
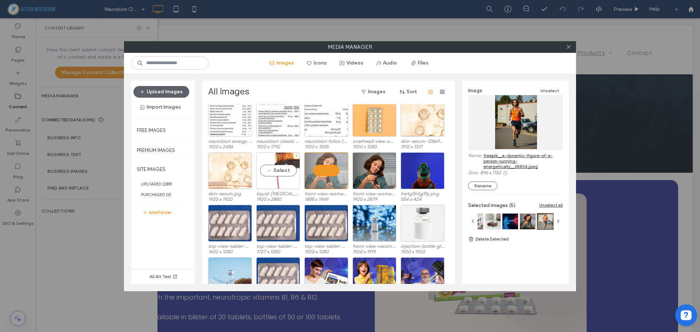
click at [280, 160] on div "Select" at bounding box center [278, 170] width 44 height 37
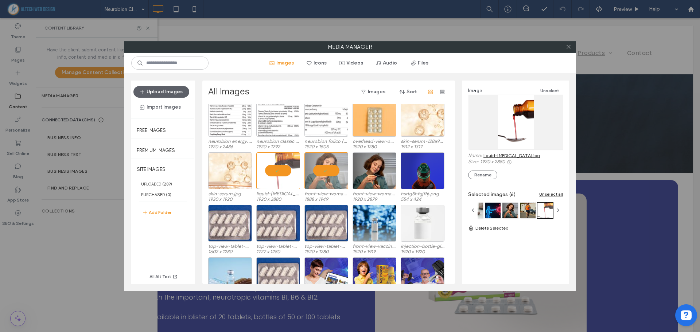
click at [507, 156] on link "liquid-cold-medicine.jpg" at bounding box center [511, 155] width 56 height 5
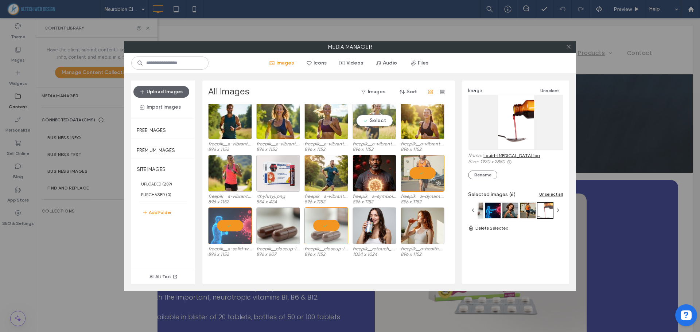
scroll to position [255, 0]
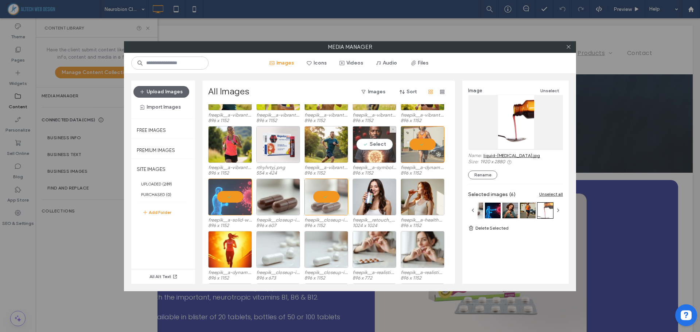
click at [370, 134] on div "Select" at bounding box center [374, 144] width 44 height 37
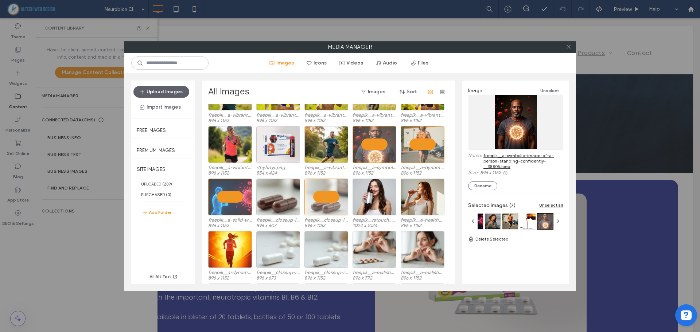
click at [505, 160] on link "freepik__a-symbolic-image-of-a-person-standing-confidently-__38805.jpeg" at bounding box center [522, 161] width 79 height 16
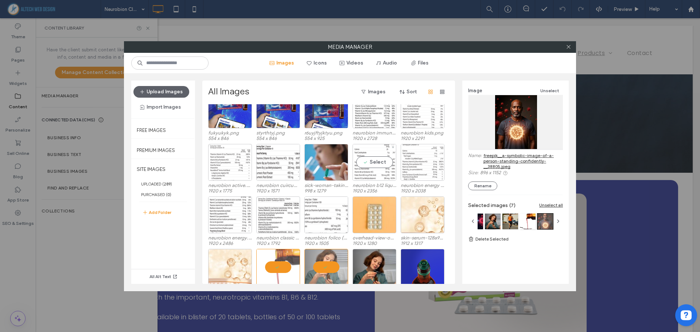
scroll to position [838, 0]
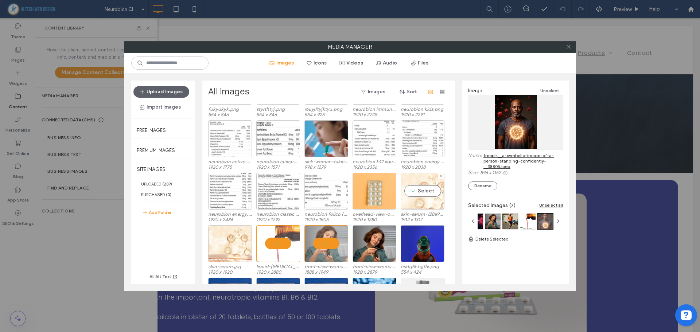
click at [418, 183] on div "Select" at bounding box center [422, 191] width 44 height 37
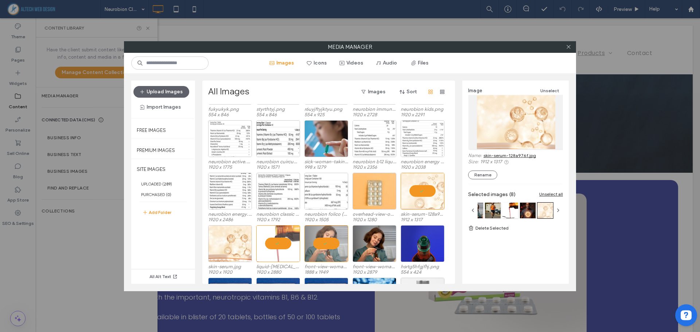
click at [513, 155] on link "skin-serum-128a976f.jpg" at bounding box center [509, 155] width 52 height 5
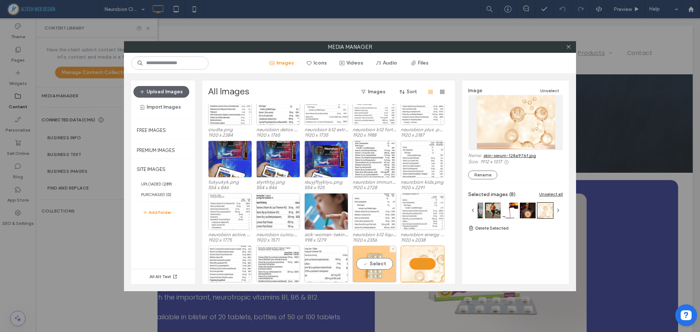
scroll to position [875, 0]
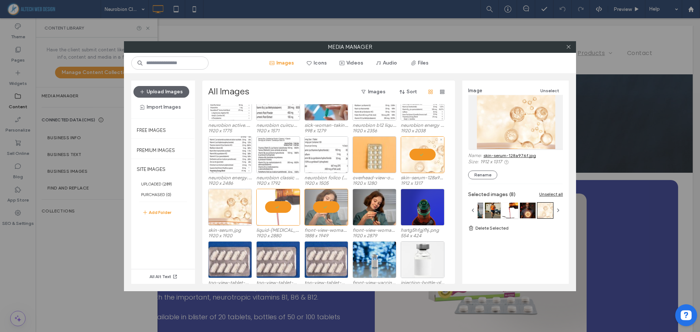
click at [426, 152] on div at bounding box center [422, 154] width 44 height 37
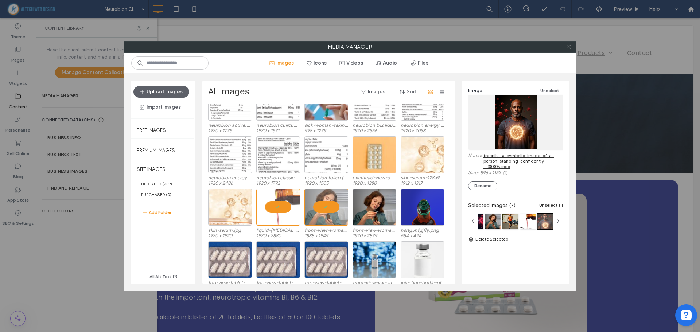
click at [273, 203] on div at bounding box center [278, 207] width 44 height 37
click at [324, 204] on div at bounding box center [326, 207] width 44 height 37
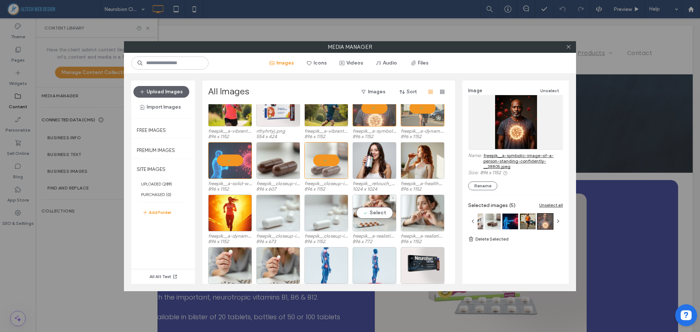
scroll to position [255, 0]
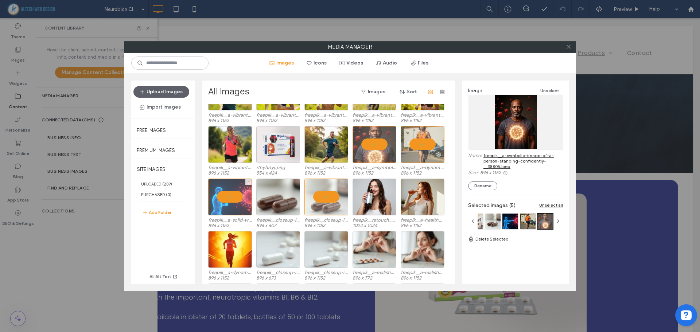
click at [227, 196] on div at bounding box center [230, 197] width 44 height 37
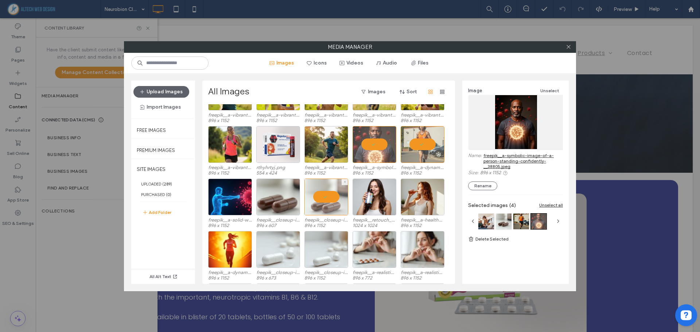
click at [325, 196] on div at bounding box center [326, 197] width 44 height 37
click at [368, 147] on div at bounding box center [374, 144] width 44 height 37
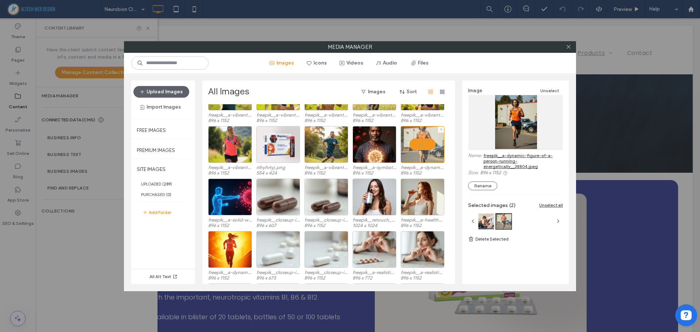
click at [427, 146] on div at bounding box center [422, 144] width 44 height 37
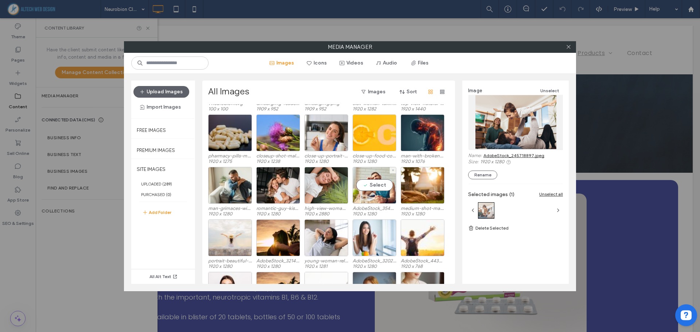
scroll to position [1458, 0]
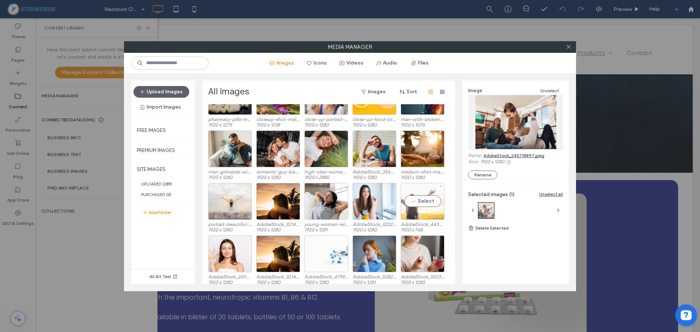
click at [421, 192] on div "Select" at bounding box center [422, 201] width 44 height 37
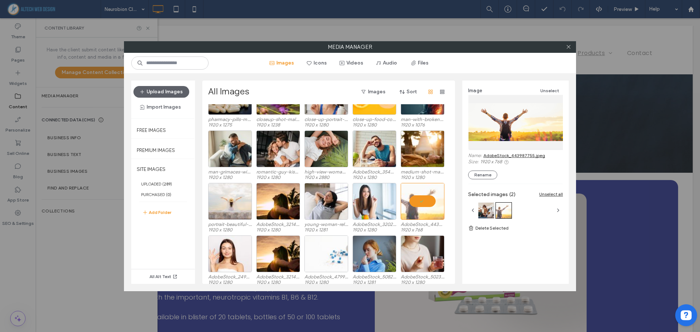
click at [514, 155] on link "AdobeStock_443987755.jpeg" at bounding box center [514, 155] width 62 height 5
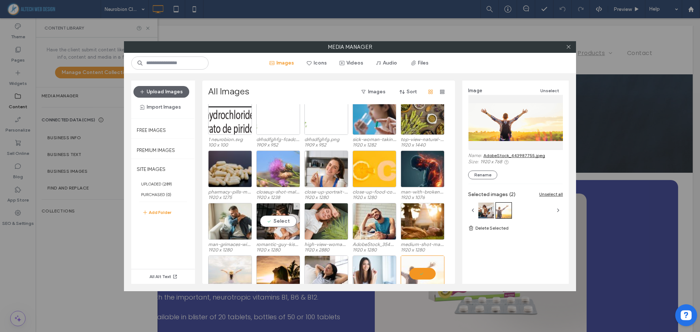
scroll to position [1385, 0]
click at [276, 156] on div "Select" at bounding box center [278, 169] width 44 height 37
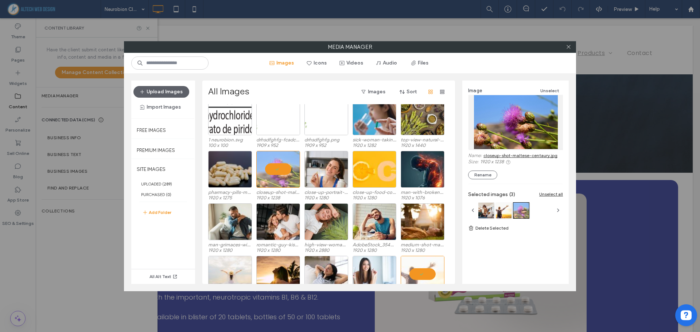
click at [513, 156] on link "closeup-shot-maltese-centaury.jpg" at bounding box center [520, 155] width 74 height 5
click at [223, 164] on div "Select" at bounding box center [230, 169] width 44 height 37
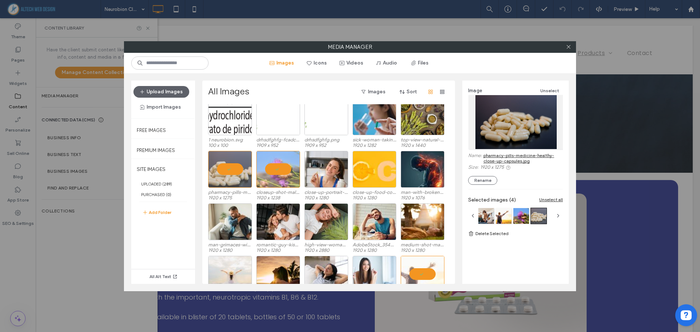
click at [504, 159] on link "pharmacy-pills-medicine-healthy-close-up-capsules.jpg" at bounding box center [522, 158] width 79 height 11
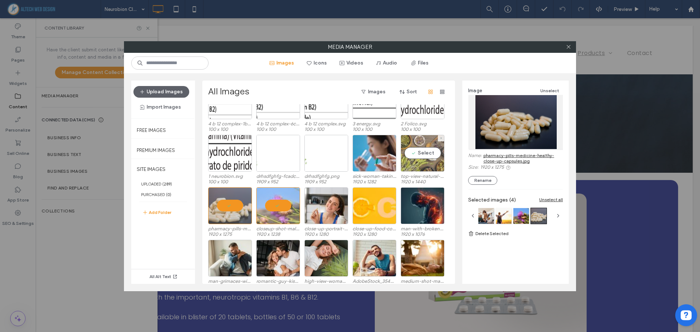
click at [418, 138] on div "Select" at bounding box center [422, 153] width 44 height 37
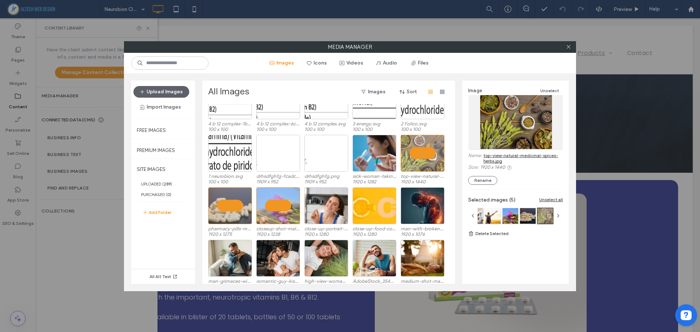
click at [515, 155] on link "top-view-natural-medicinal-spices-herbs.jpg" at bounding box center [522, 158] width 79 height 11
click at [381, 144] on div "Select" at bounding box center [374, 153] width 44 height 37
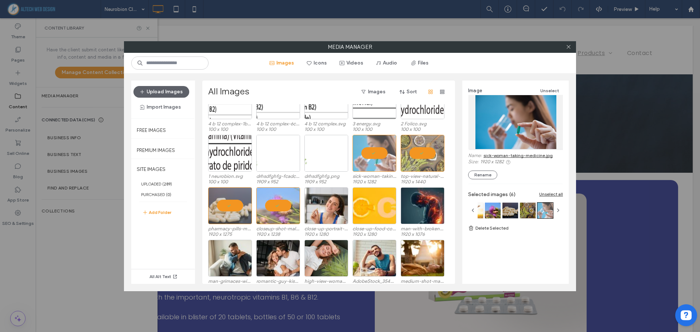
click at [509, 156] on link "sick-woman-taking-medicine.jpg" at bounding box center [517, 155] width 69 height 5
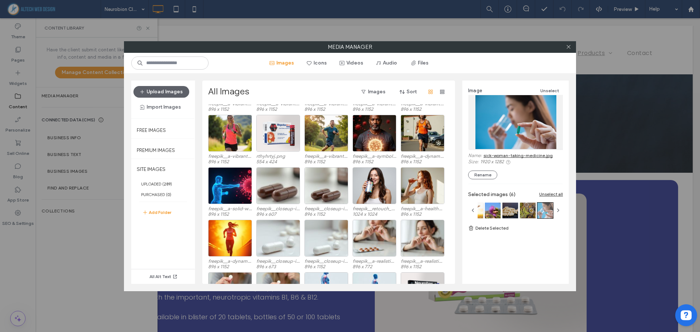
scroll to position [255, 0]
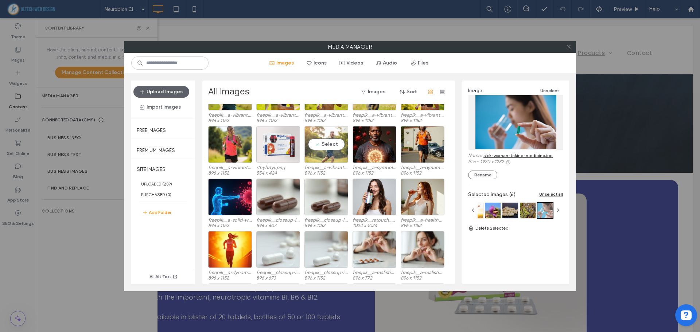
click at [324, 137] on div "Select" at bounding box center [326, 144] width 44 height 37
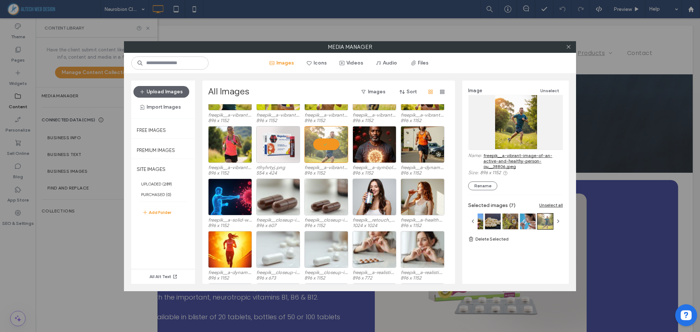
click at [509, 163] on link "freepik__a-vibrant-image-of-an-active-and-healthy-person-ou__38806.jpeg" at bounding box center [522, 161] width 79 height 16
